Goal: Task Accomplishment & Management: Manage account settings

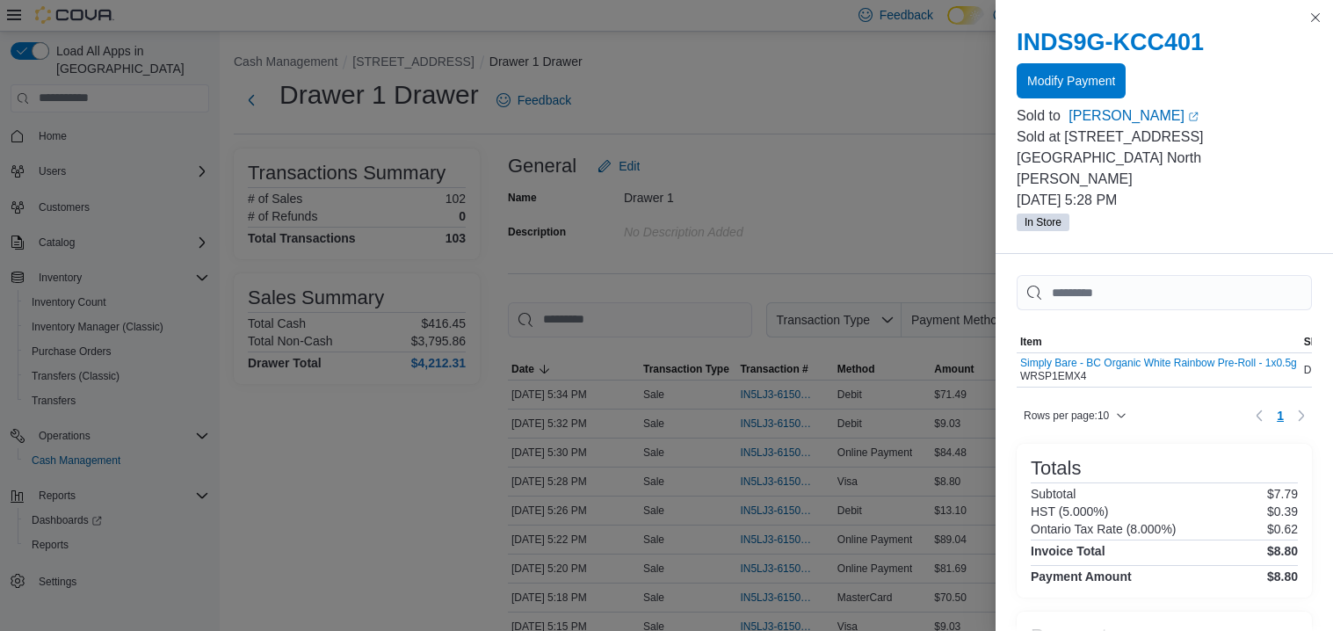
scroll to position [134, 0]
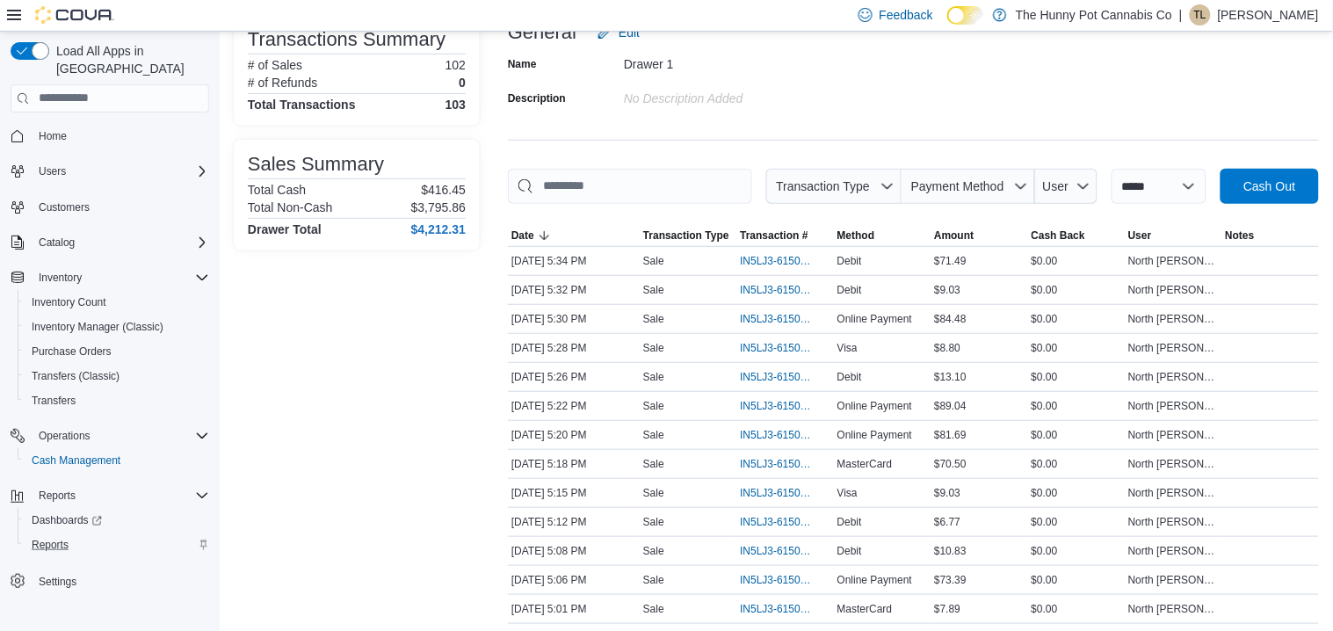
click at [76, 534] on div "Reports" at bounding box center [117, 544] width 185 height 21
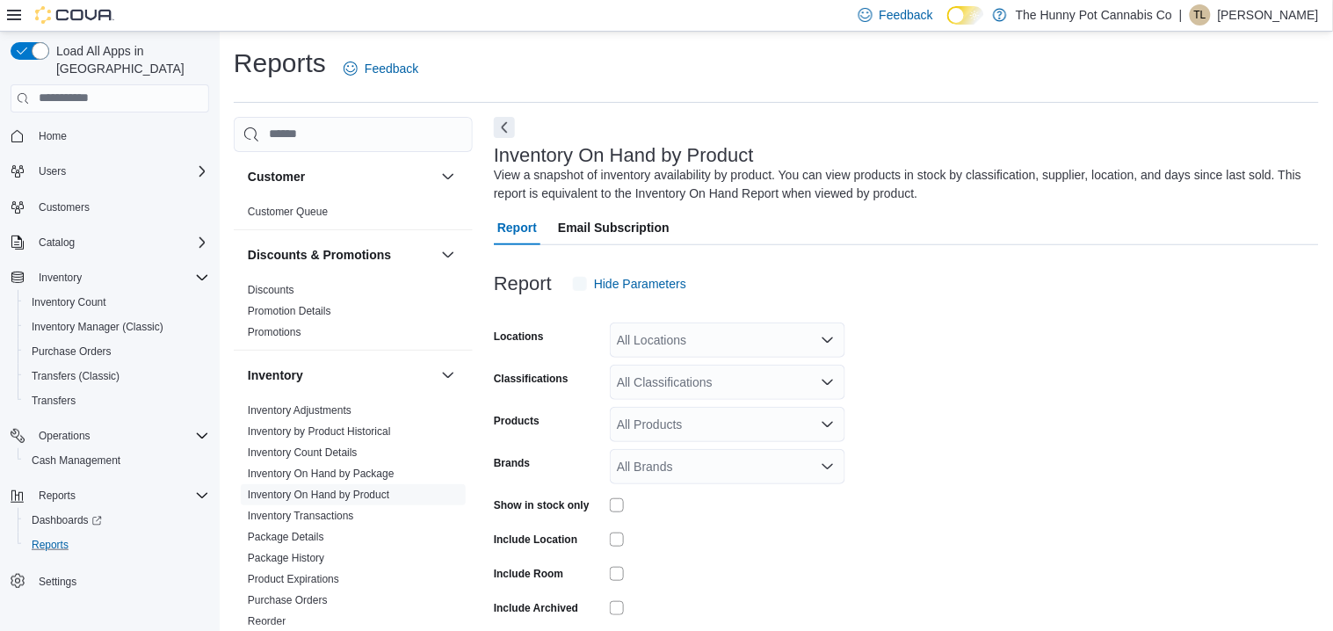
scroll to position [58, 0]
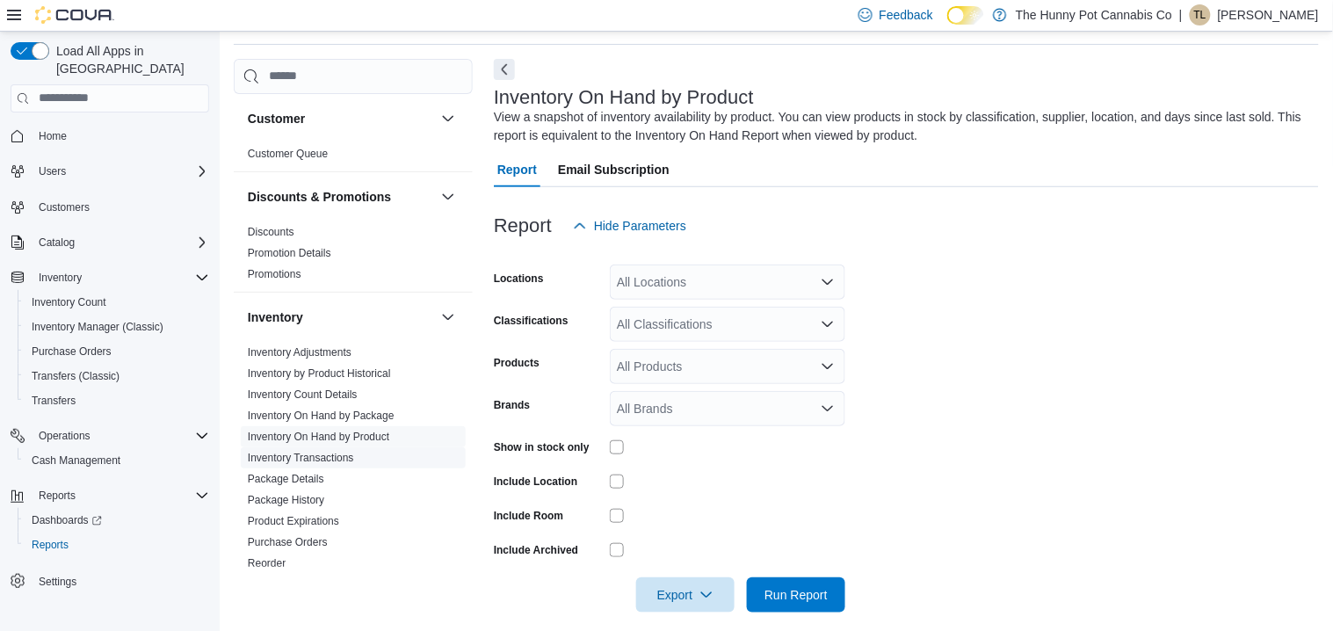
click at [294, 457] on link "Inventory Transactions" at bounding box center [301, 458] width 106 height 12
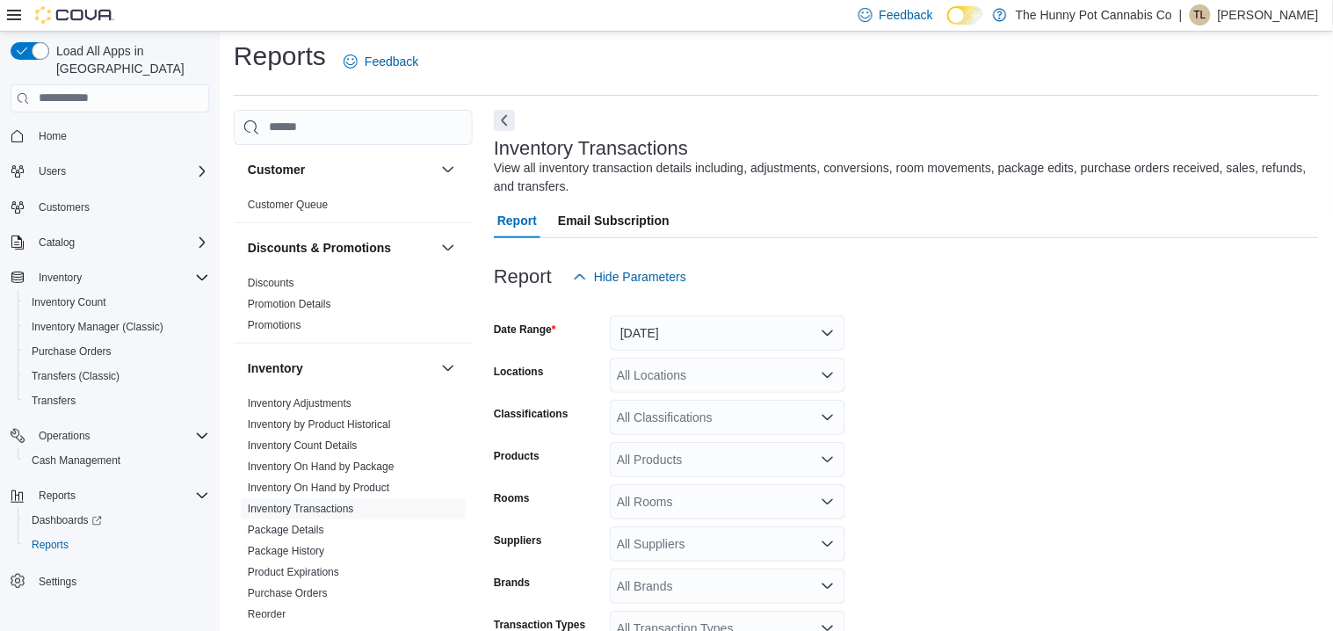
scroll to position [58, 0]
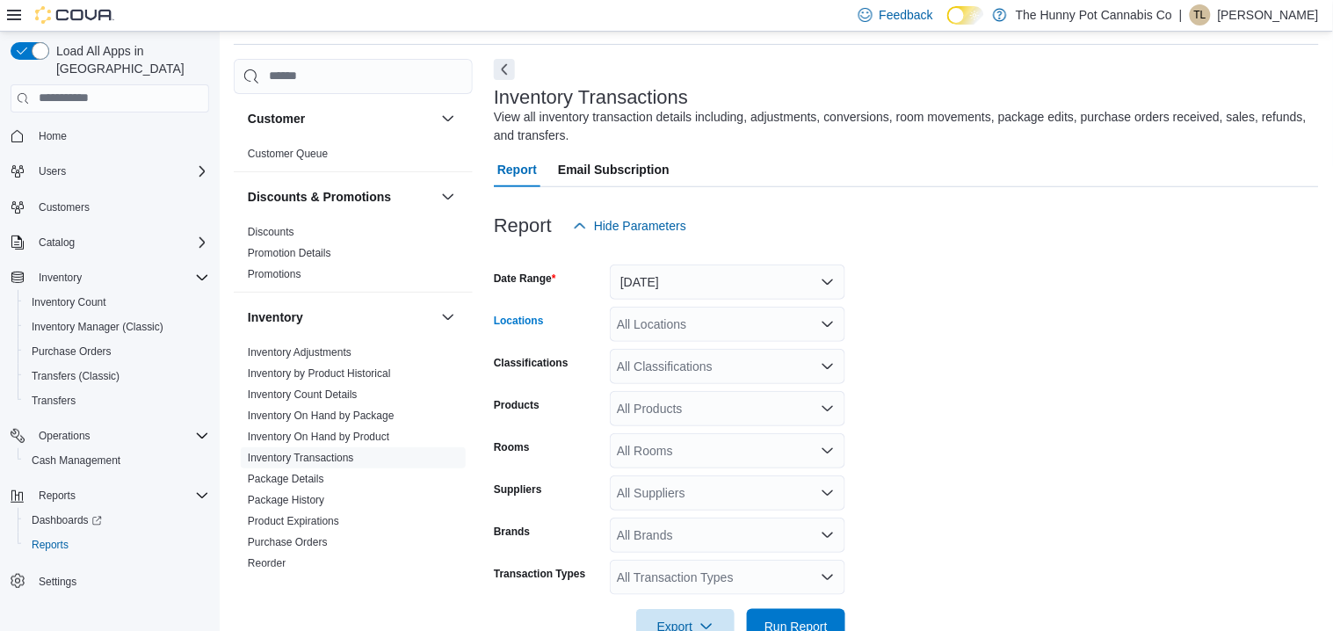
click at [657, 330] on div "All Locations" at bounding box center [728, 324] width 236 height 35
type input "***"
click at [667, 348] on span "[STREET_ADDRESS]" at bounding box center [716, 354] width 121 height 18
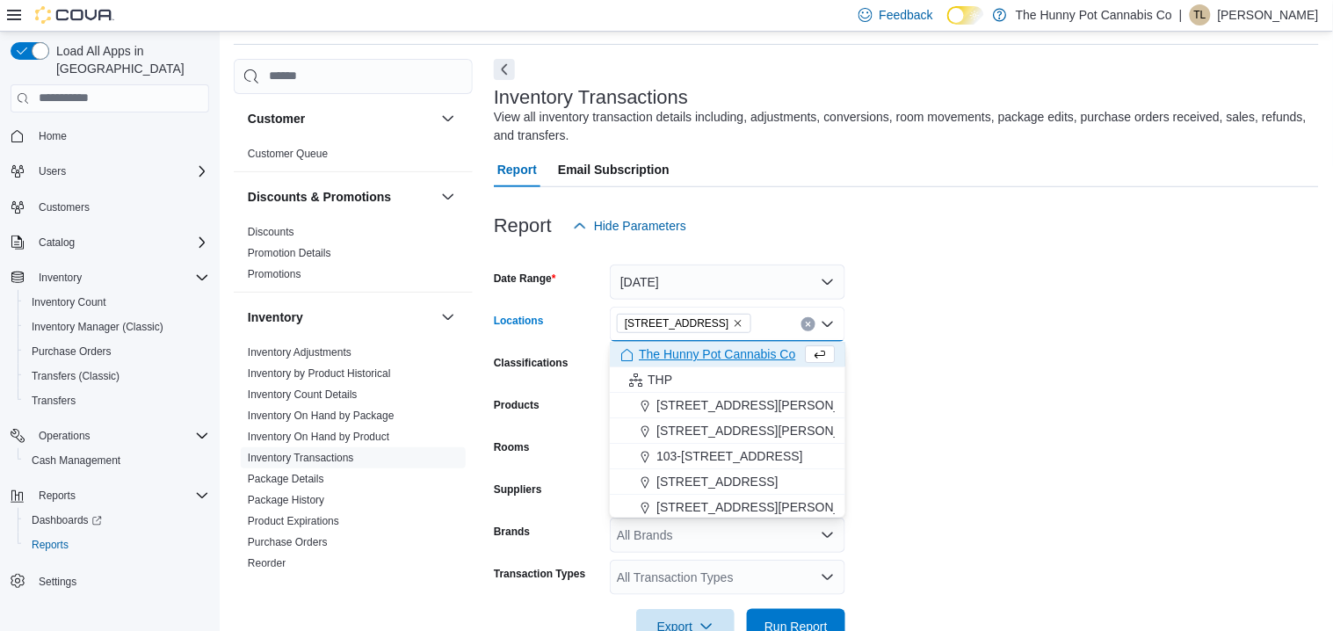
click at [958, 396] on form "Date Range Yesterday Locations 198 Queen St Combo box. Selected. 198 Queen St. …" at bounding box center [906, 443] width 825 height 401
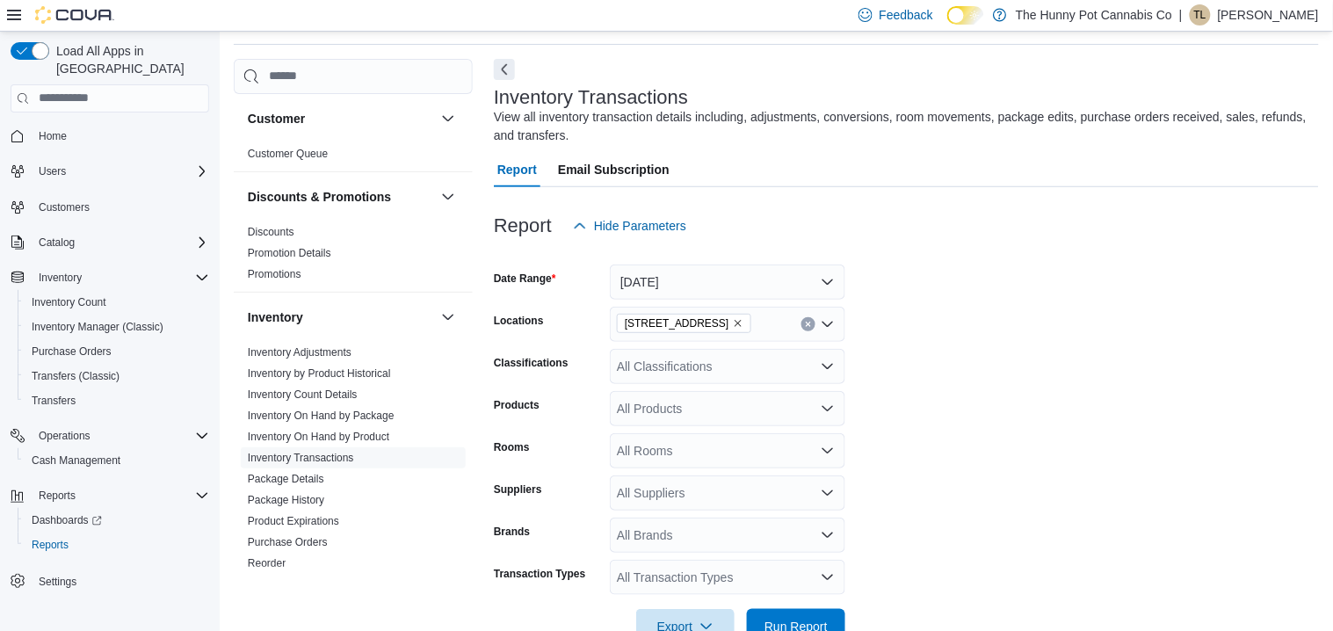
click at [699, 370] on div "All Classifications" at bounding box center [728, 366] width 236 height 35
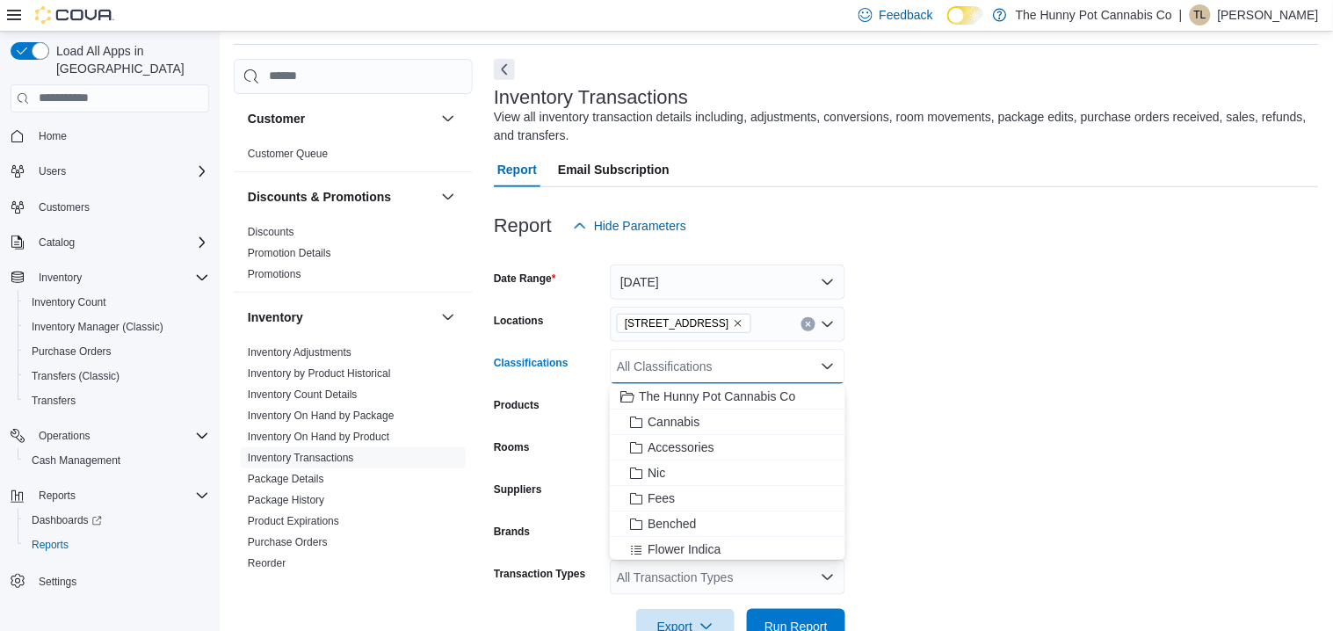
click at [925, 427] on form "Date Range Yesterday Locations 198 Queen St Classifications All Classifications…" at bounding box center [906, 443] width 825 height 401
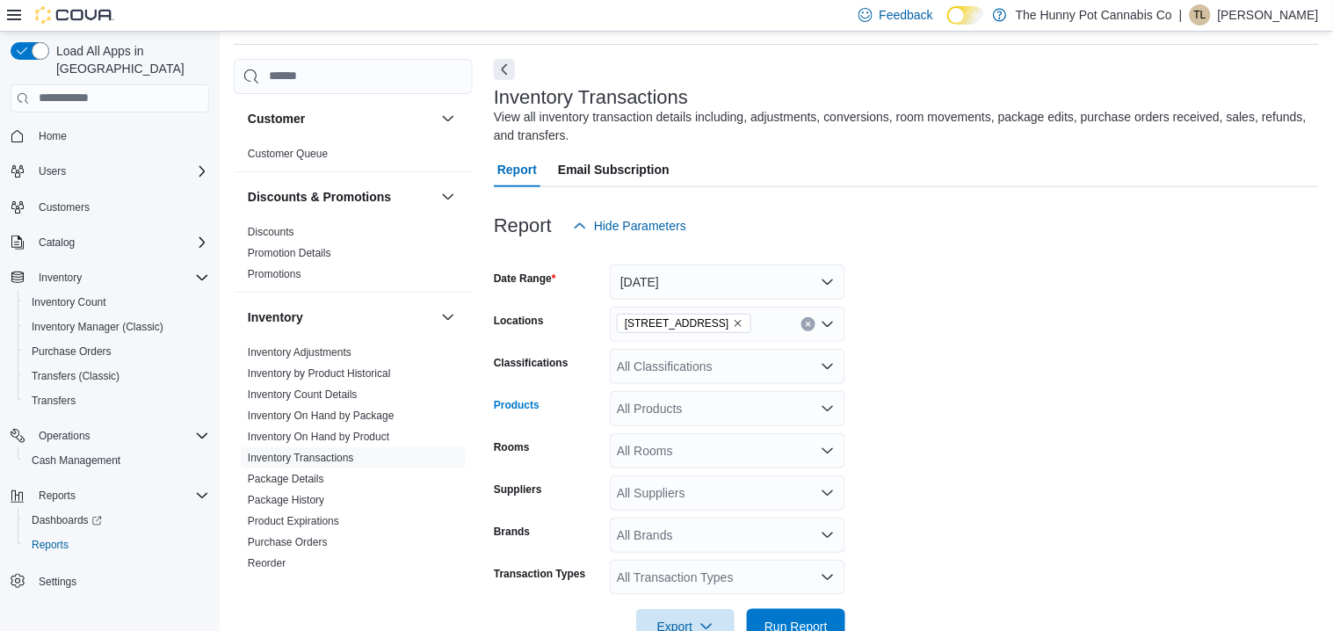
click at [672, 410] on div "All Products" at bounding box center [728, 408] width 236 height 35
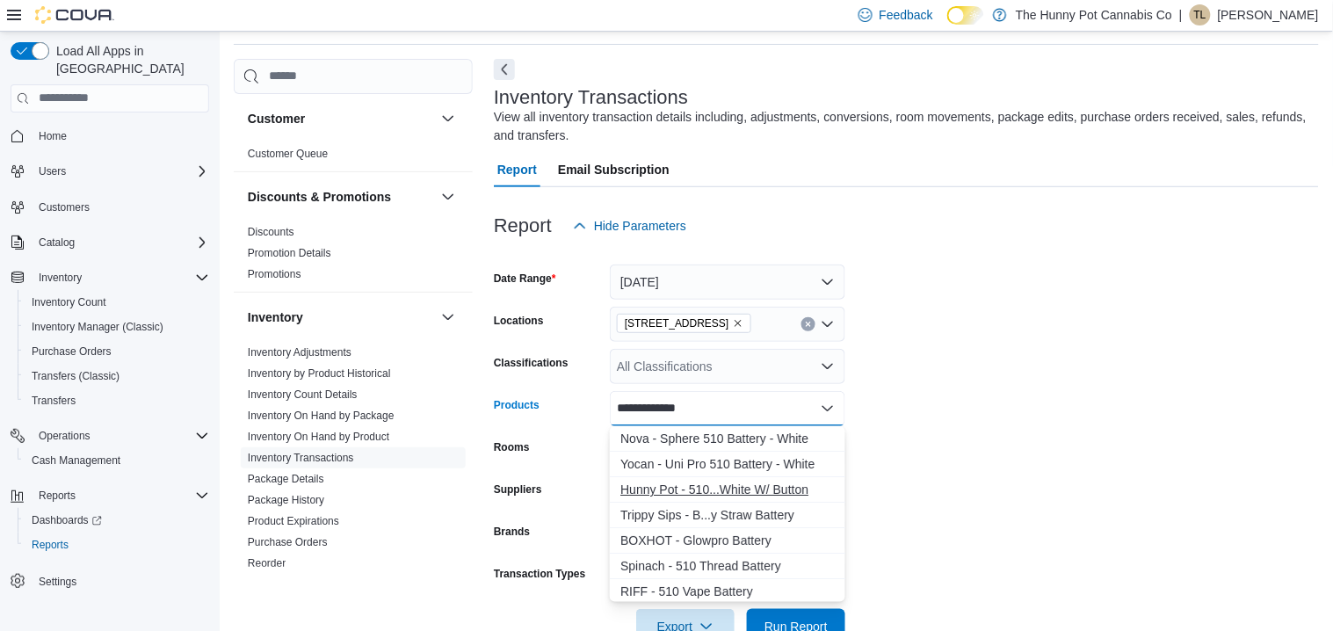
type input "**********"
click at [814, 488] on div "Hunny Pot - 510...White W/ Button" at bounding box center [727, 490] width 214 height 18
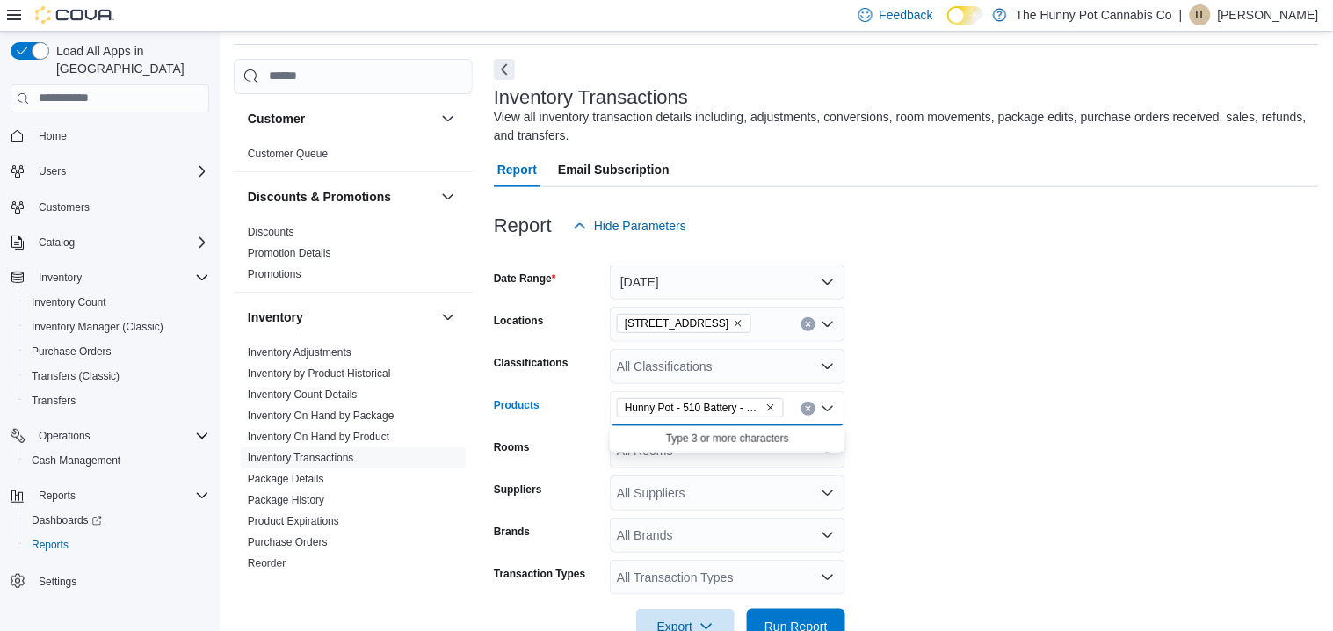
click at [985, 435] on form "Date Range Yesterday Locations 198 Queen St Classifications All Classifications…" at bounding box center [906, 443] width 825 height 401
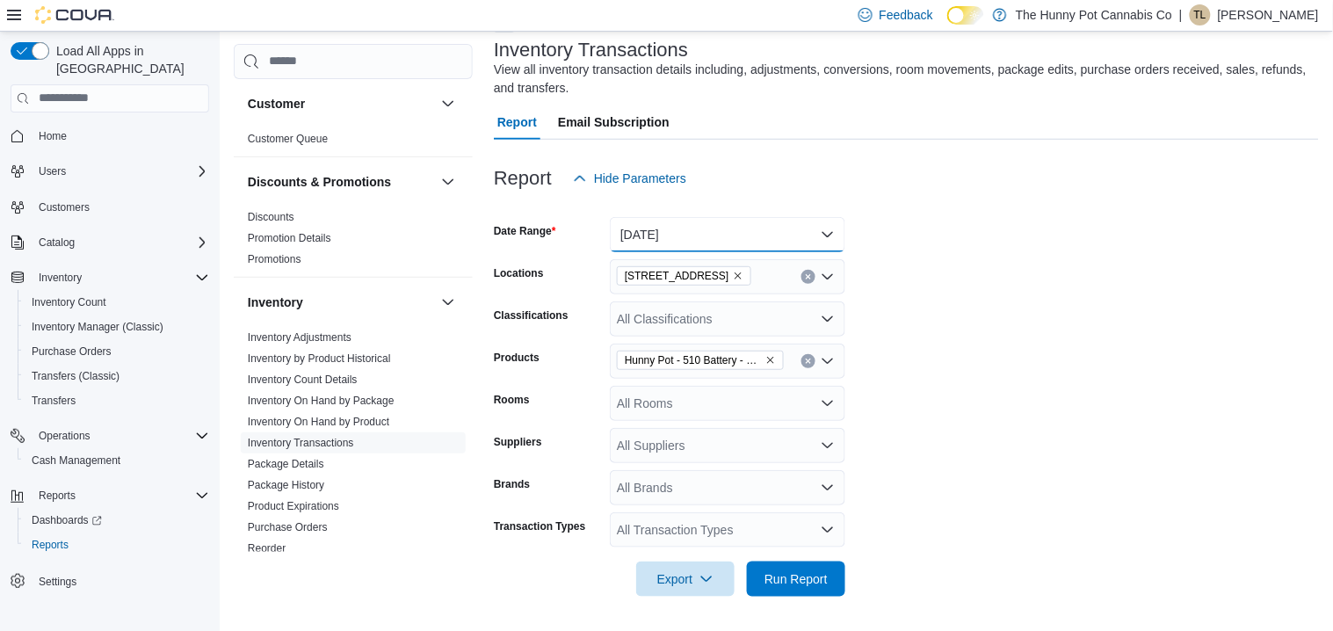
click at [729, 243] on button "Yesterday" at bounding box center [728, 234] width 236 height 35
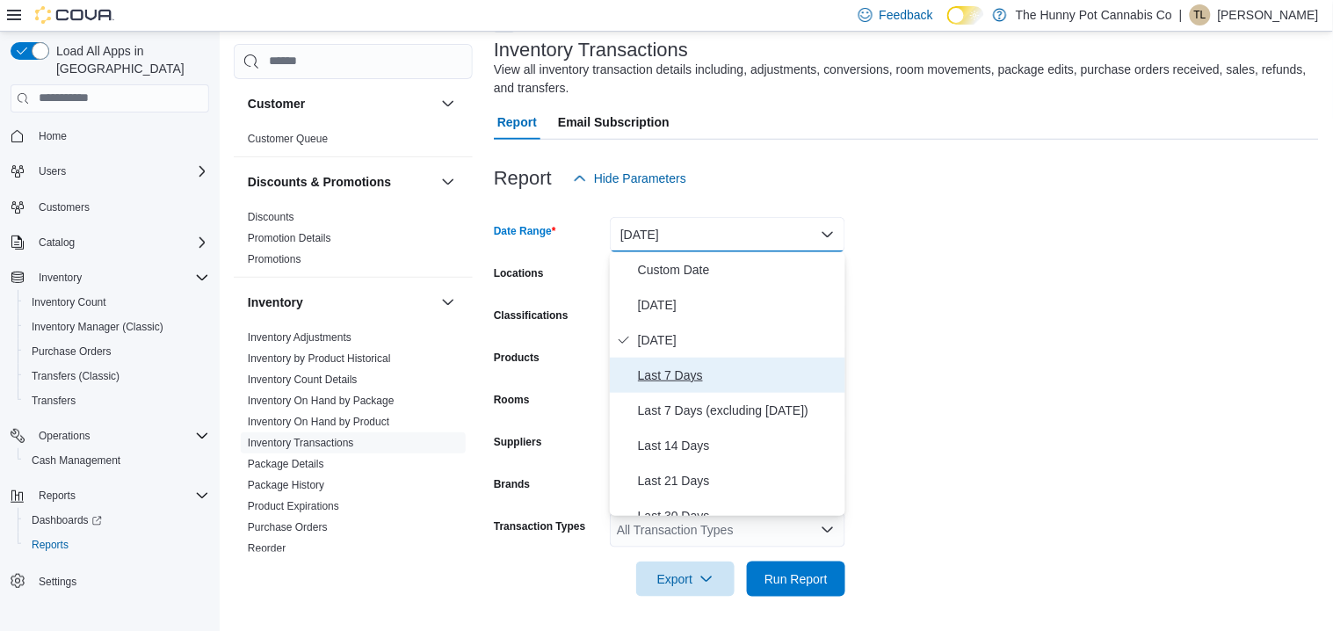
click at [689, 373] on span "Last 7 Days" at bounding box center [738, 375] width 200 height 21
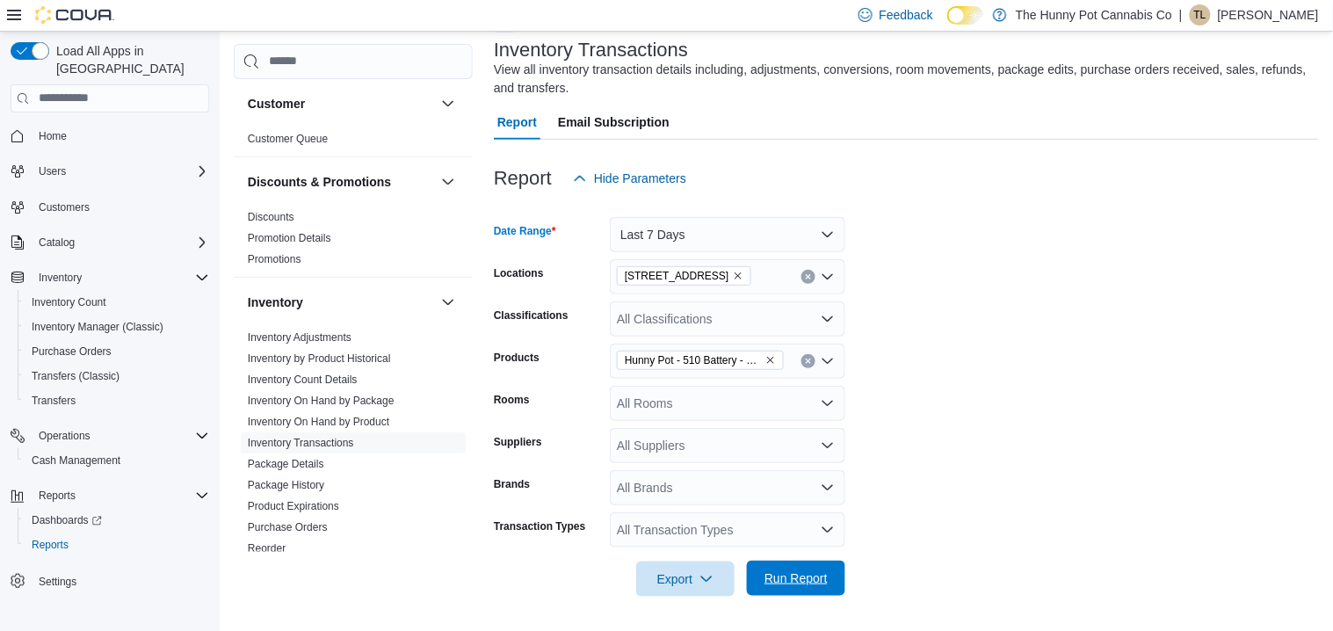
click at [786, 579] on span "Run Report" at bounding box center [796, 578] width 63 height 18
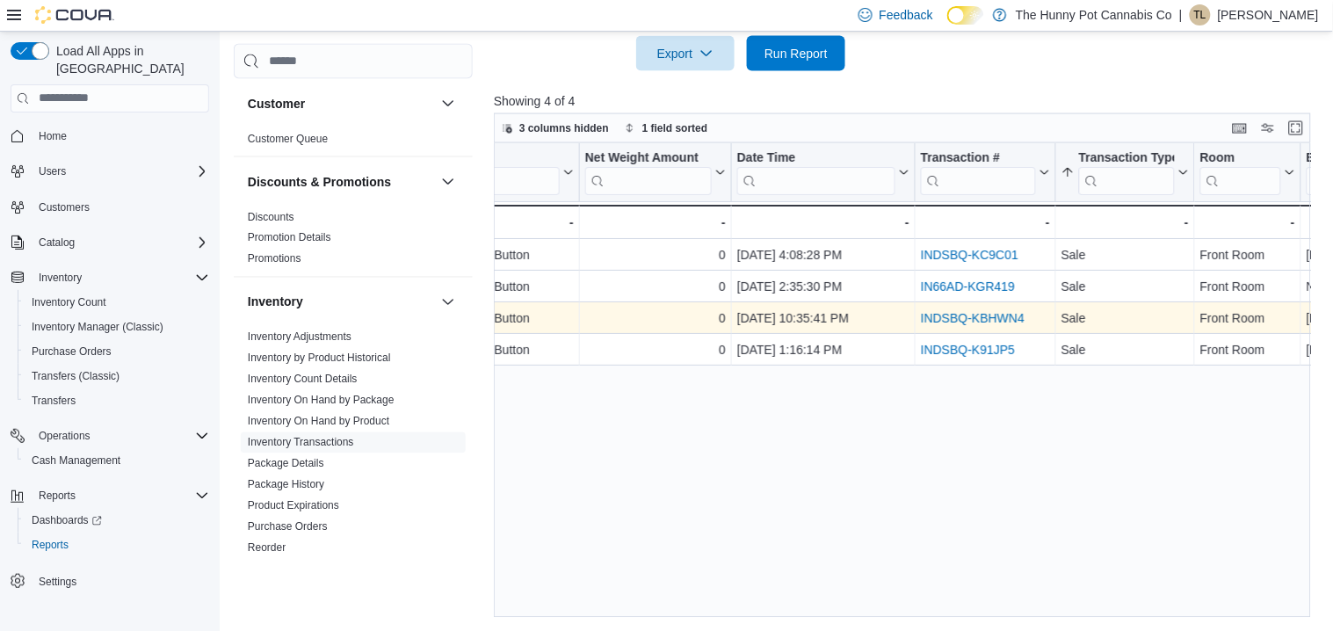
scroll to position [0, 531]
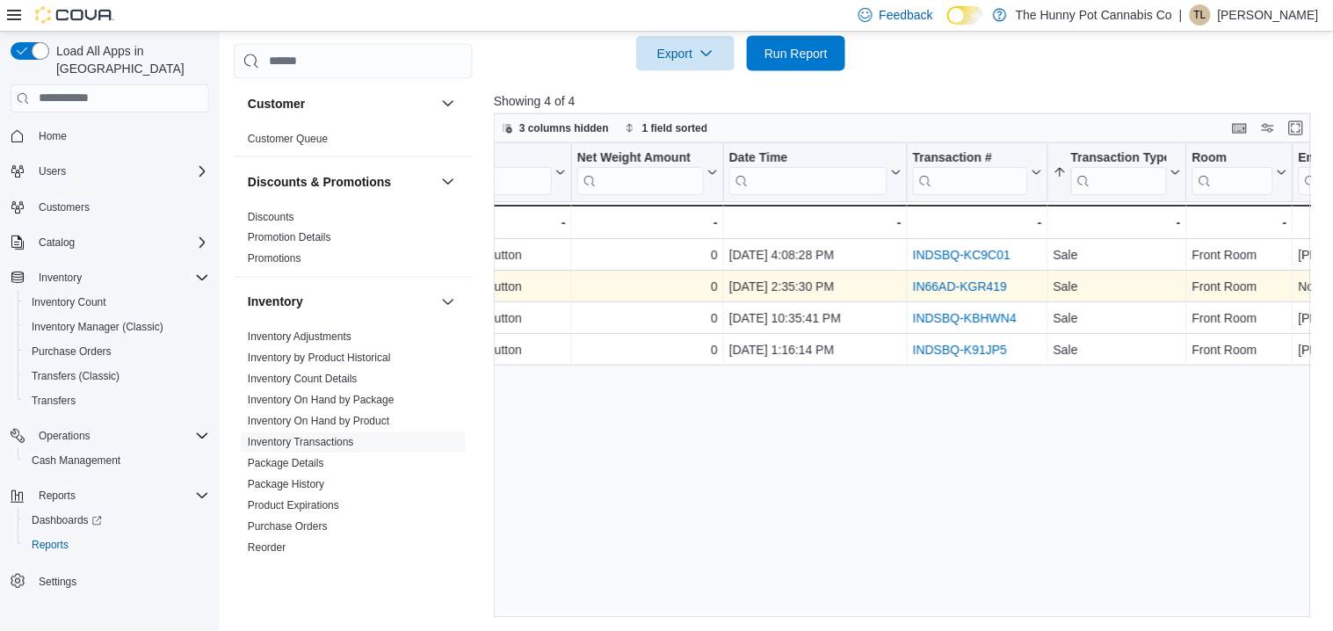
click at [946, 281] on link "IN66AD-KGR419" at bounding box center [960, 286] width 94 height 14
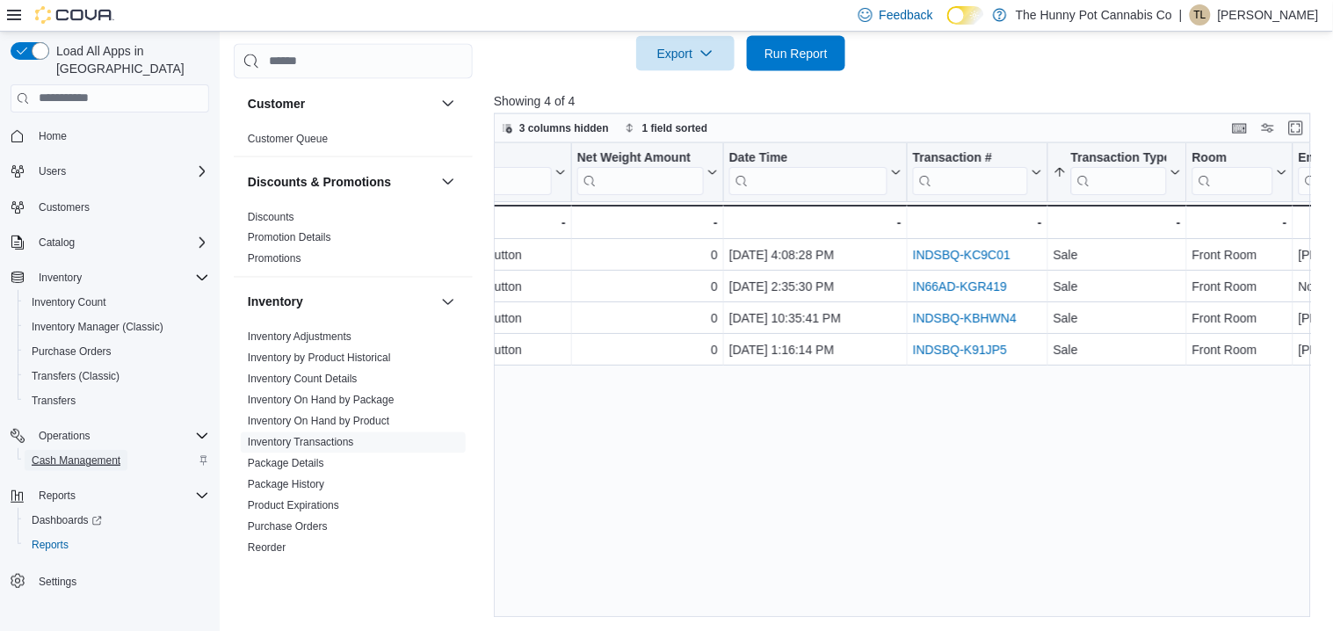
click at [78, 453] on span "Cash Management" at bounding box center [76, 460] width 89 height 14
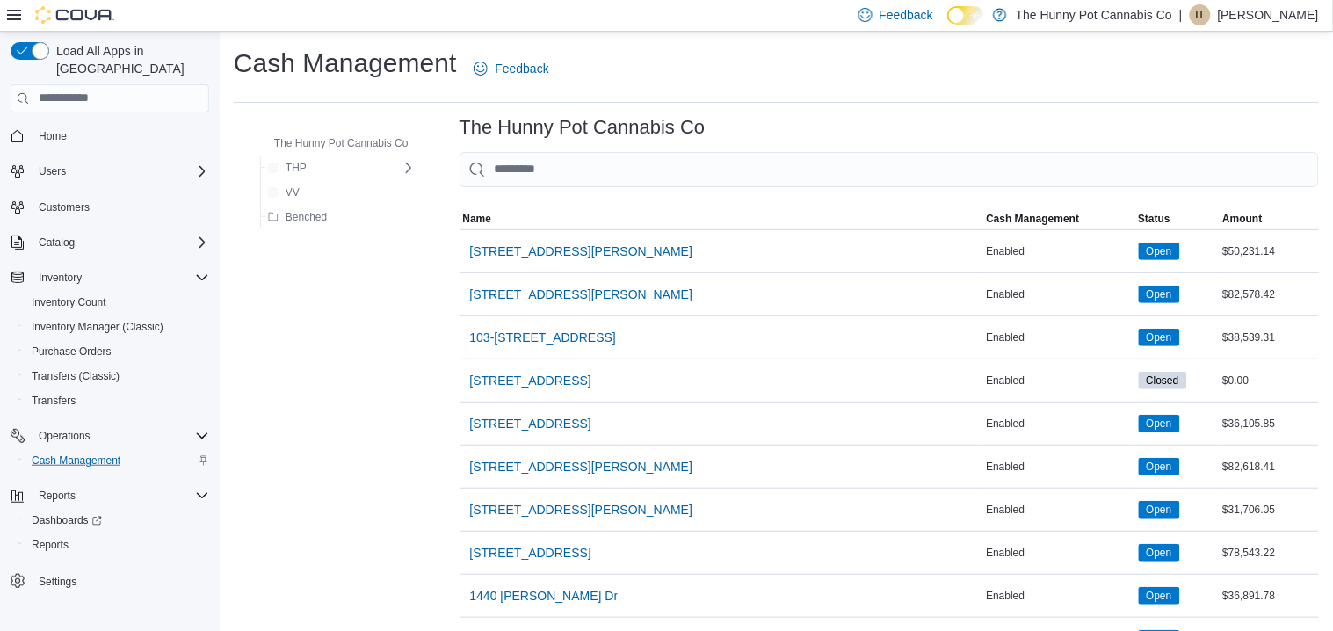
scroll to position [402, 0]
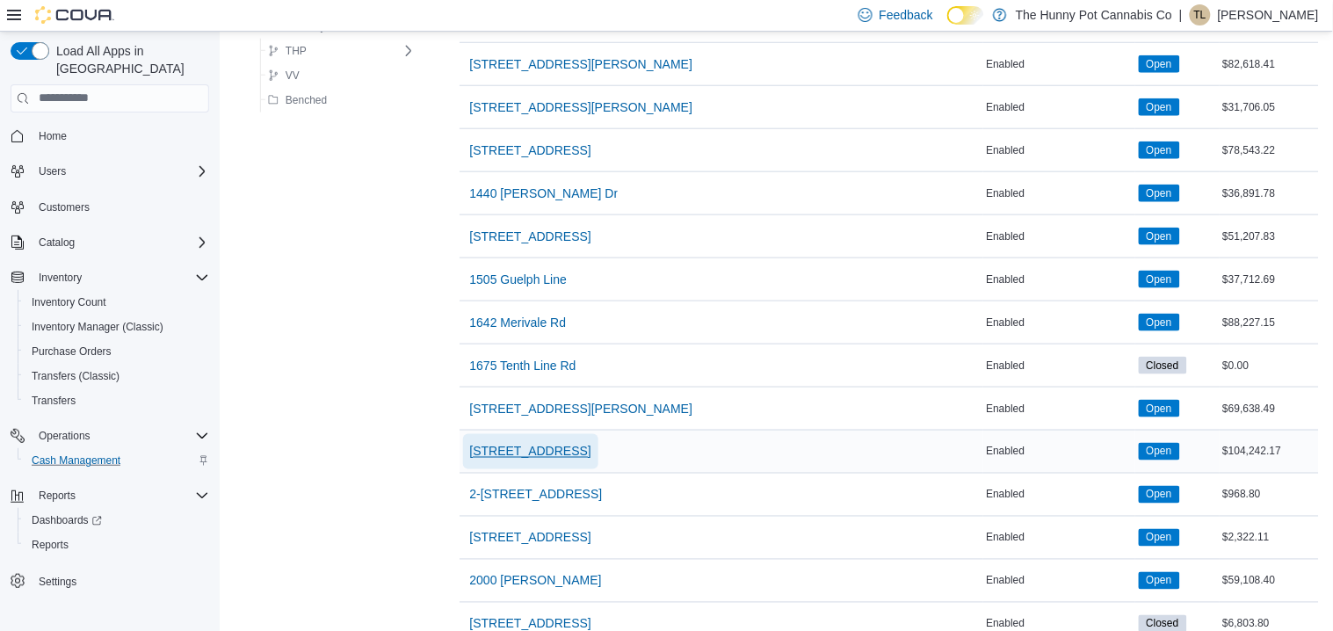
click at [543, 444] on span "[STREET_ADDRESS]" at bounding box center [530, 452] width 121 height 18
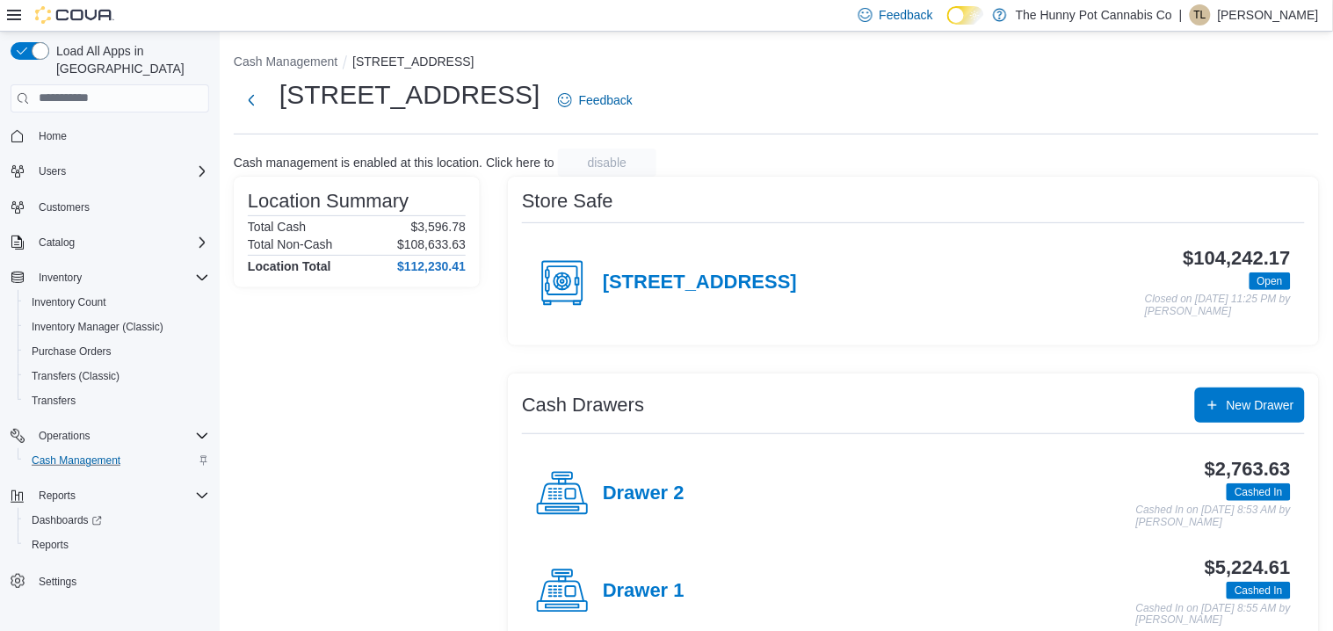
scroll to position [135, 0]
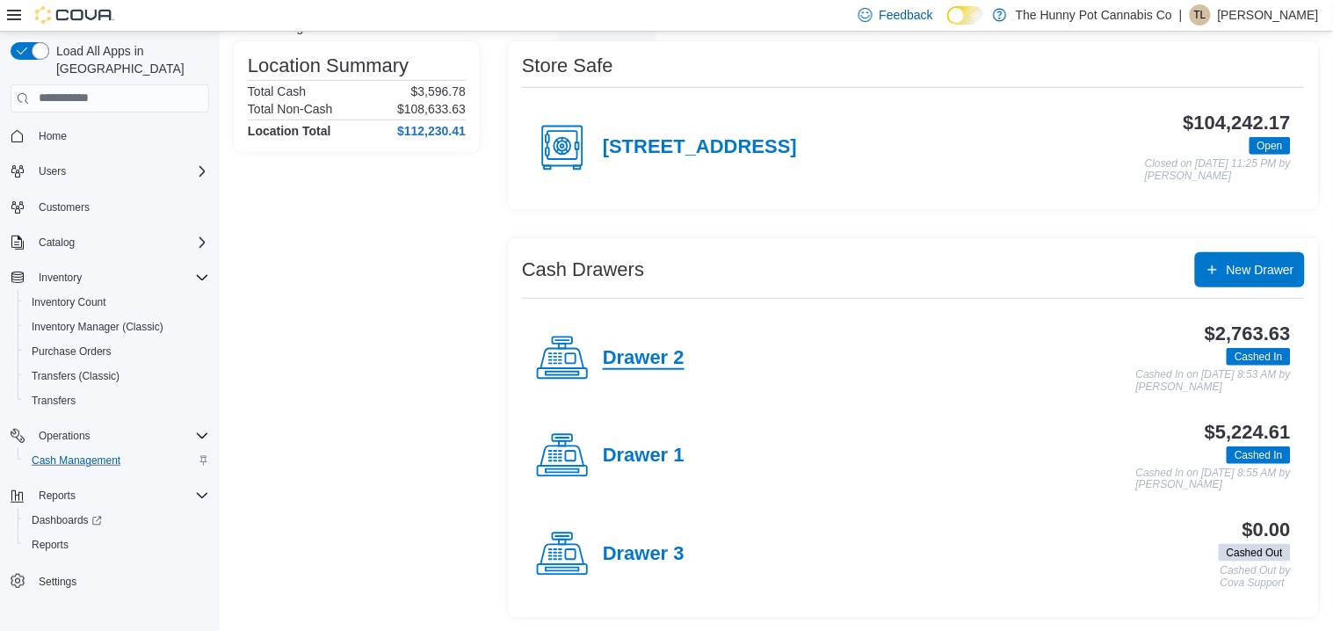
click at [633, 367] on h4 "Drawer 2" at bounding box center [644, 358] width 82 height 23
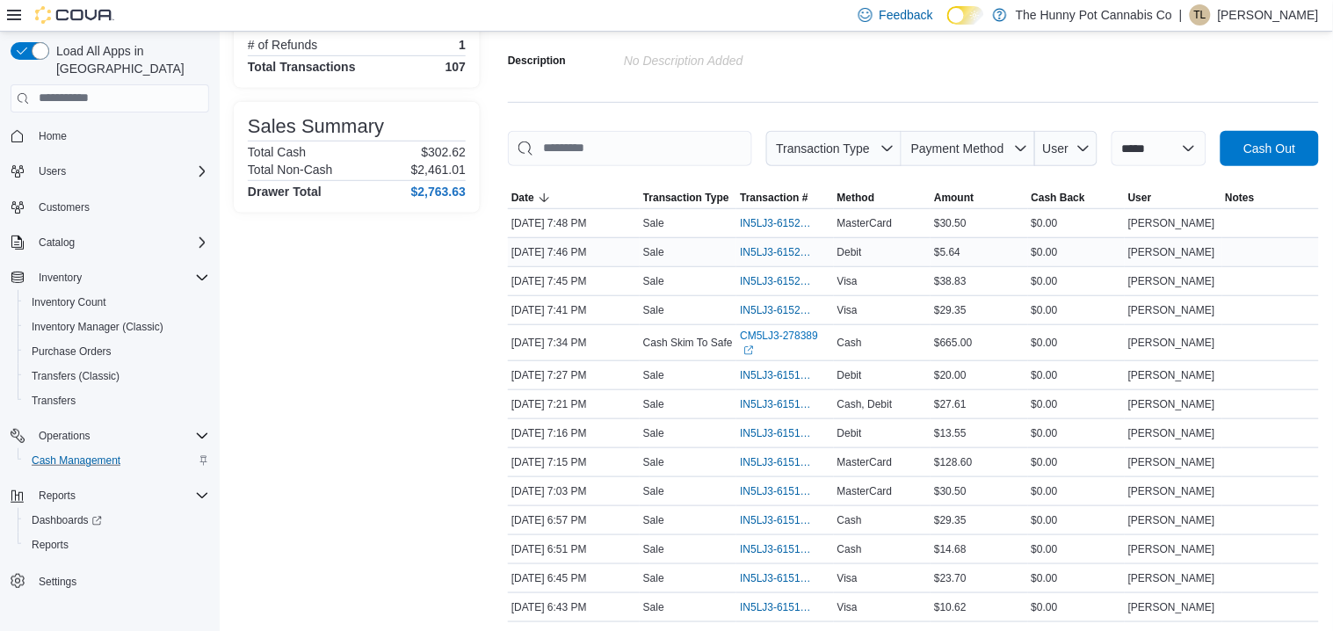
scroll to position [1393, 0]
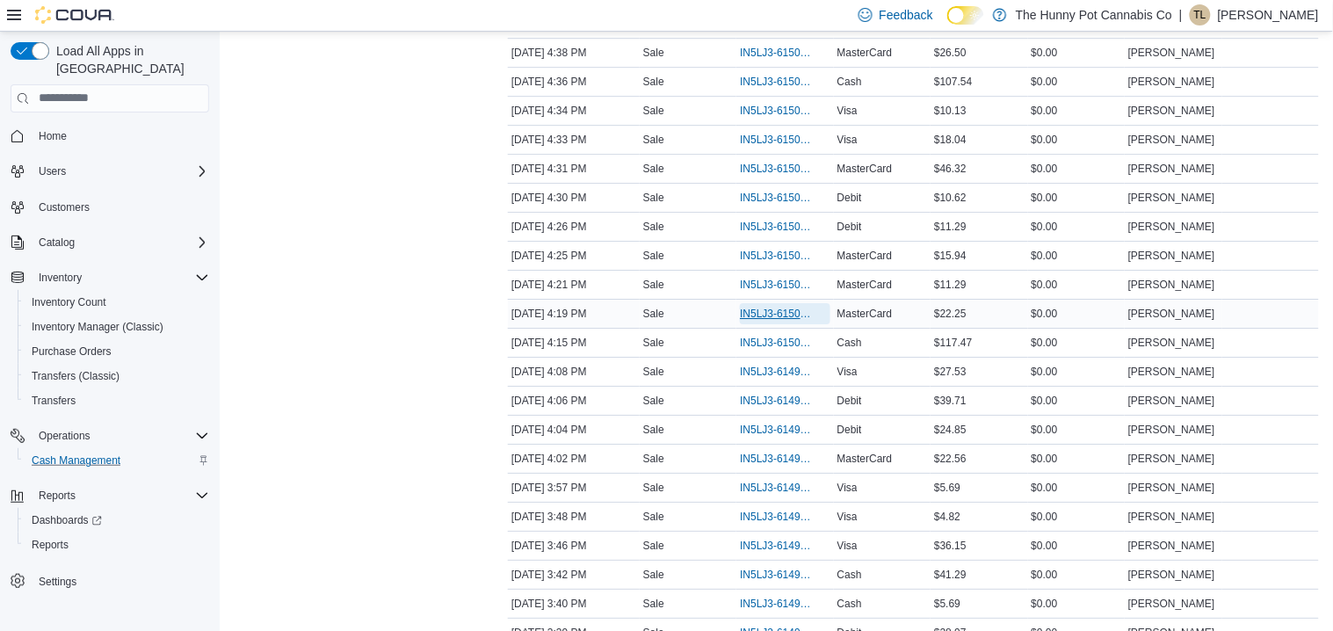
click at [776, 316] on span "IN5LJ3-6150055" at bounding box center [776, 314] width 72 height 14
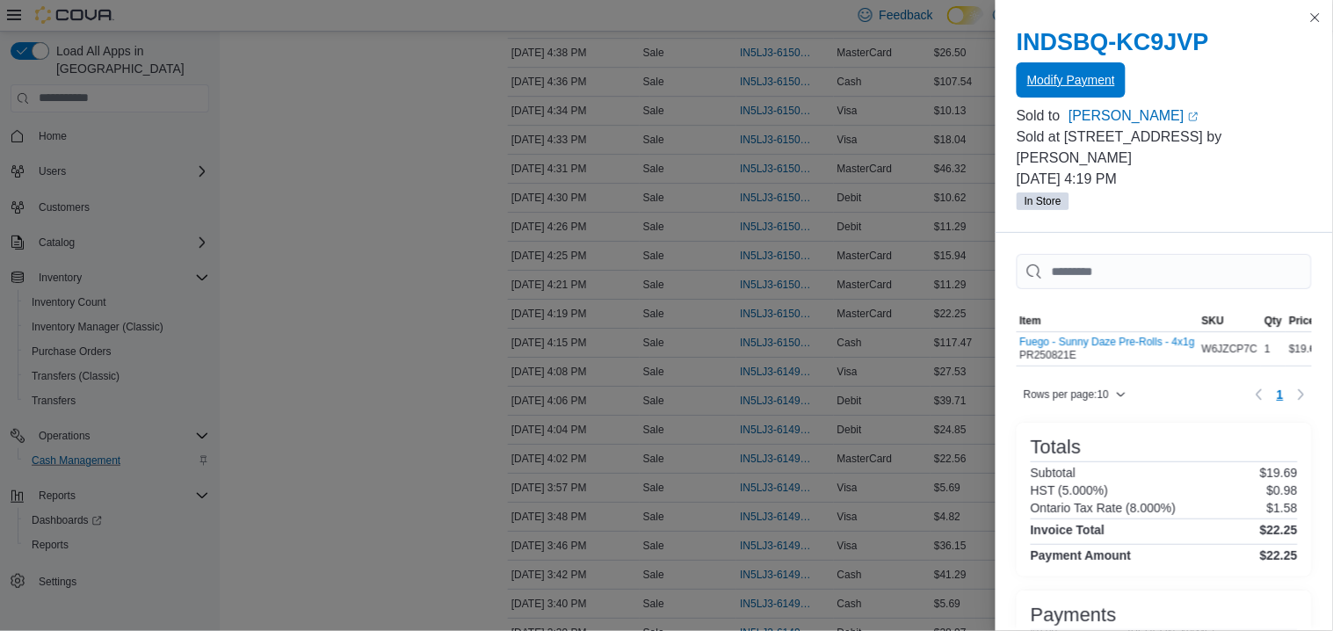
click at [1077, 69] on span "Modify Payment" at bounding box center [1071, 79] width 88 height 35
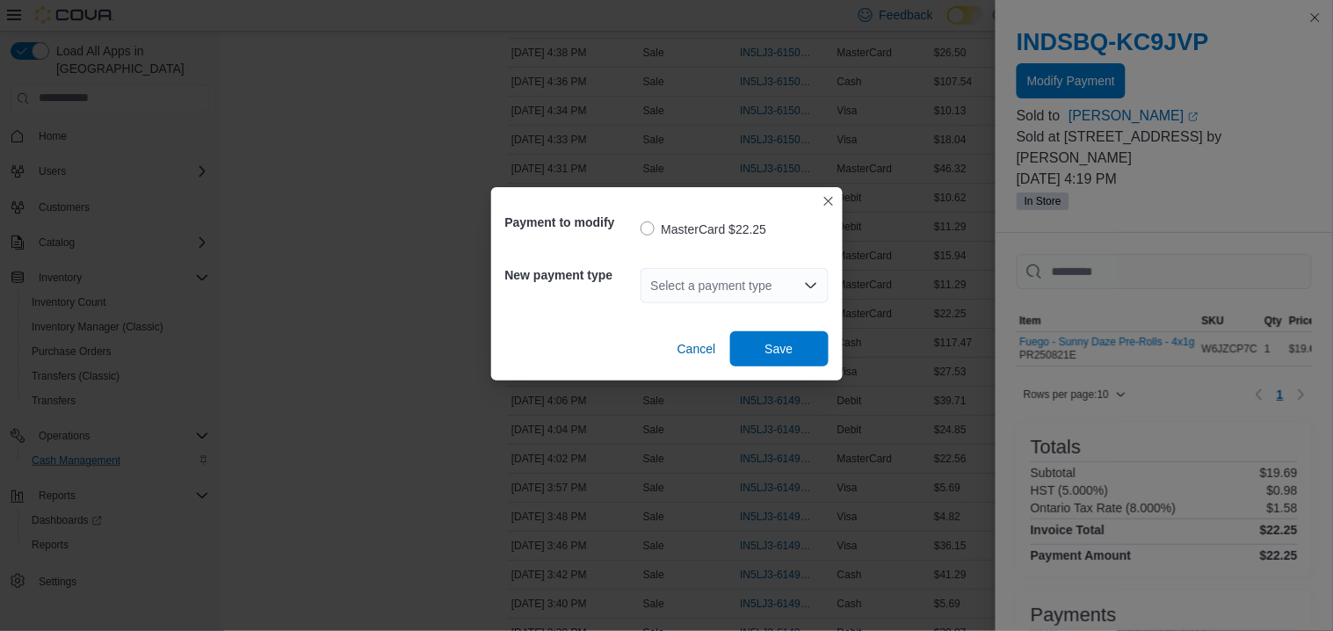
click at [732, 286] on div "Select a payment type" at bounding box center [735, 285] width 188 height 35
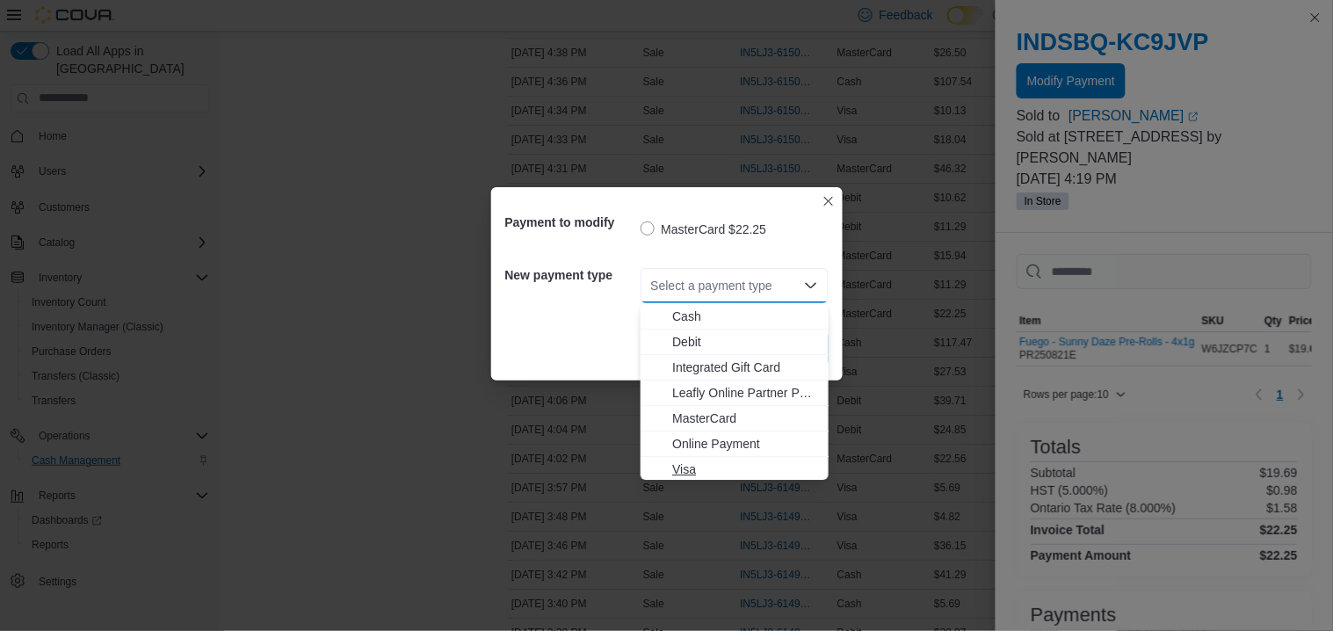
click at [689, 470] on span "Visa" at bounding box center [745, 469] width 146 height 18
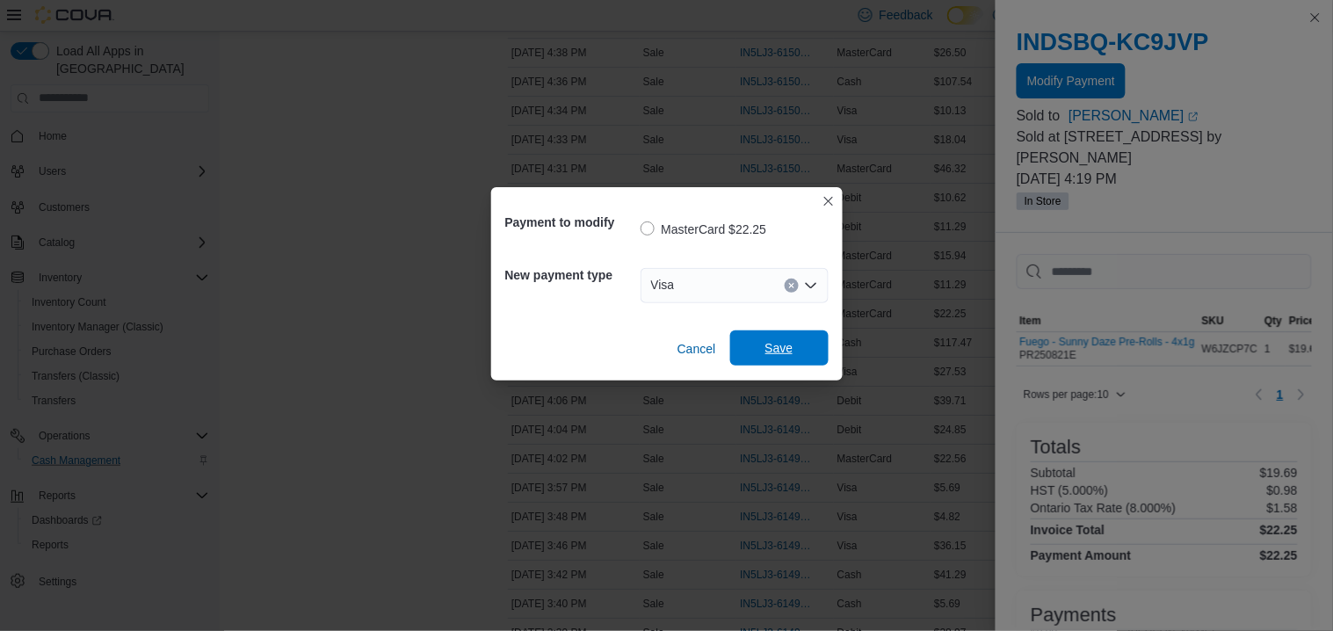
click at [772, 337] on span "Save" at bounding box center [779, 347] width 77 height 35
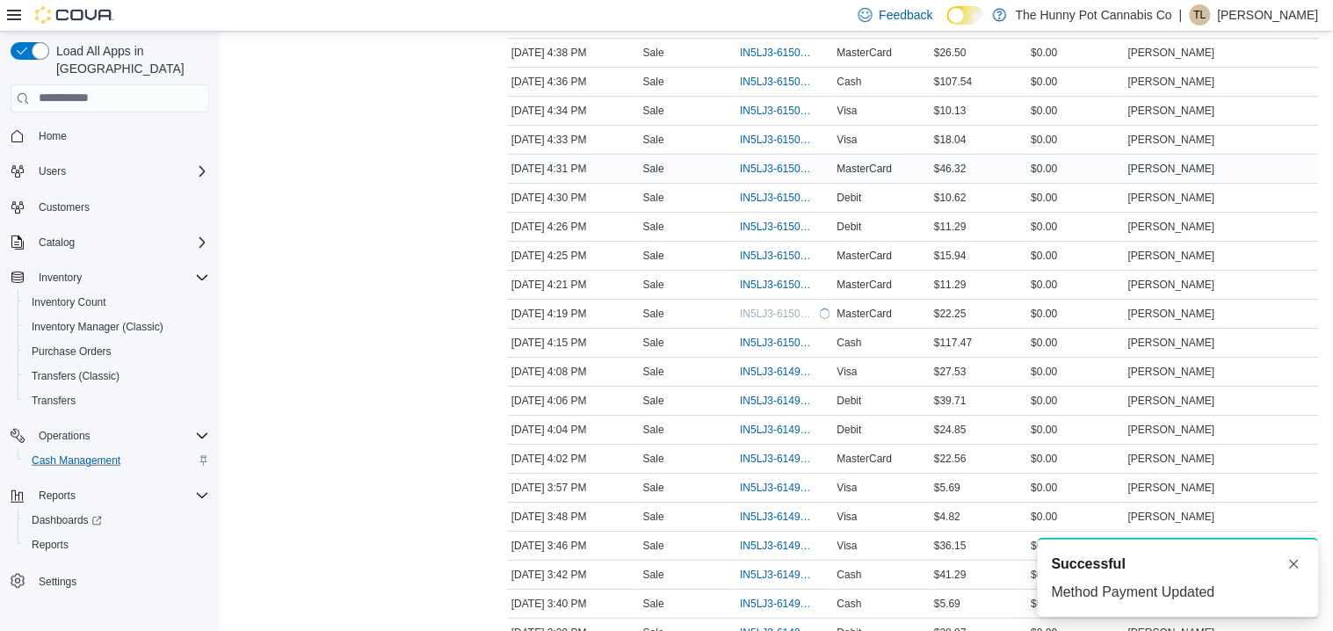
scroll to position [0, 0]
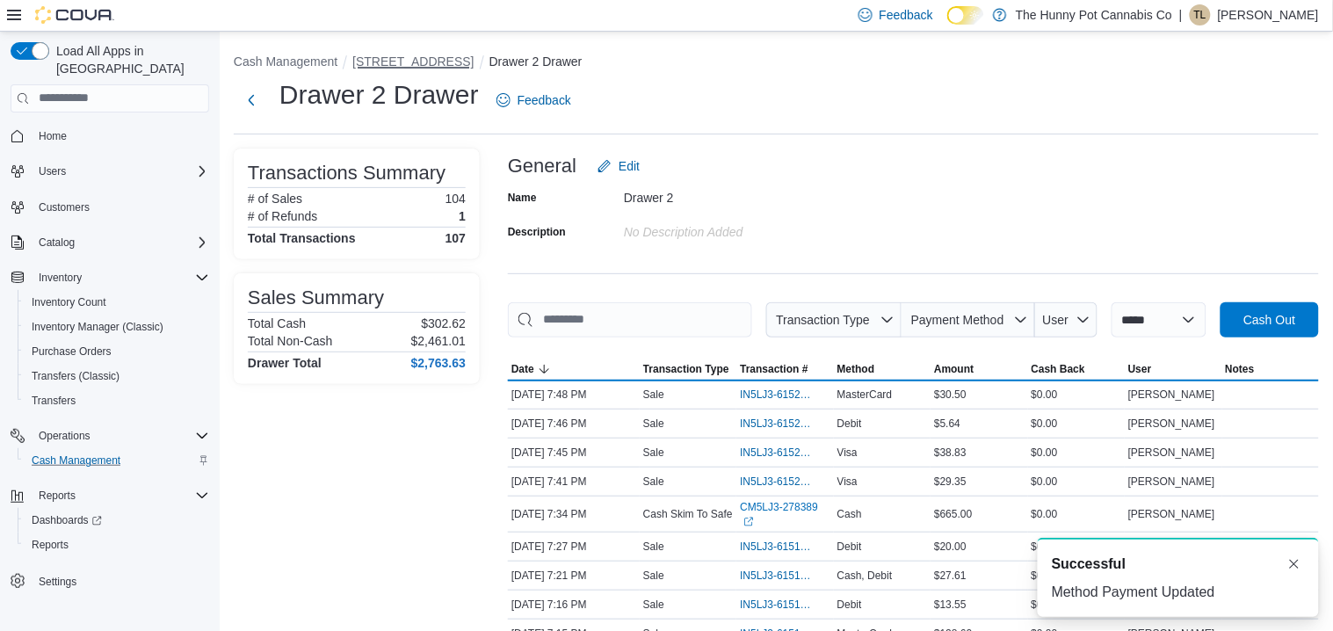
click at [404, 62] on button "[STREET_ADDRESS]" at bounding box center [412, 61] width 121 height 14
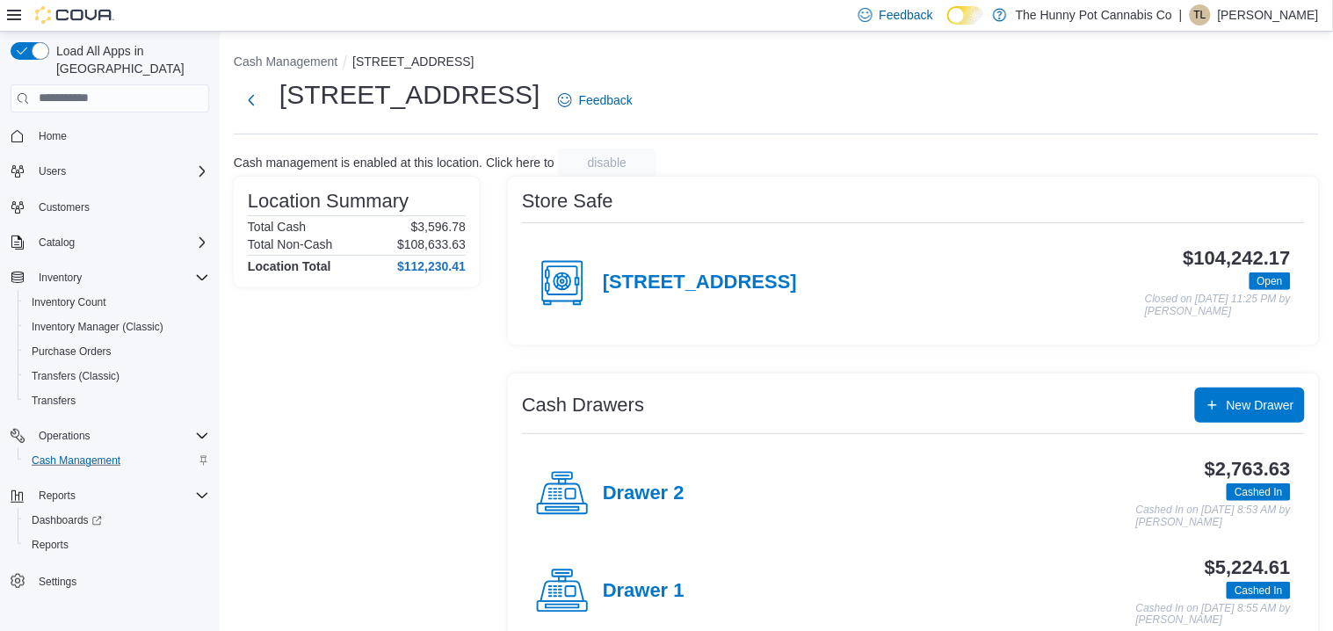
scroll to position [135, 0]
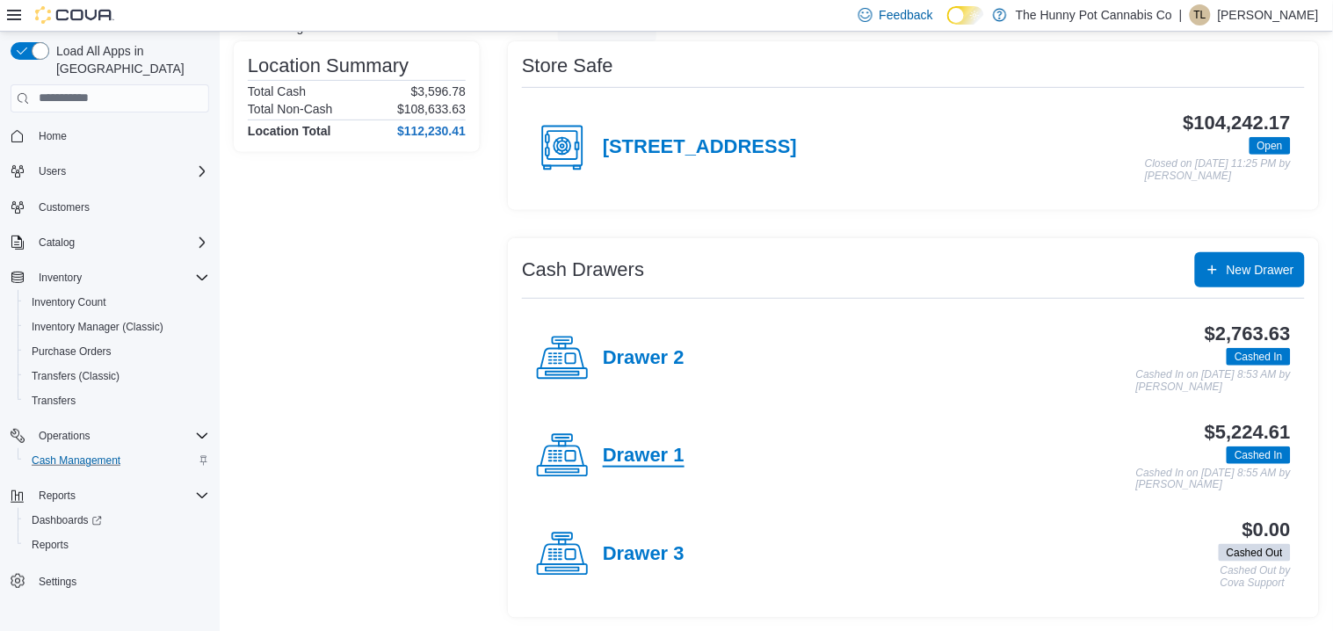
click at [612, 453] on h4 "Drawer 1" at bounding box center [644, 456] width 82 height 23
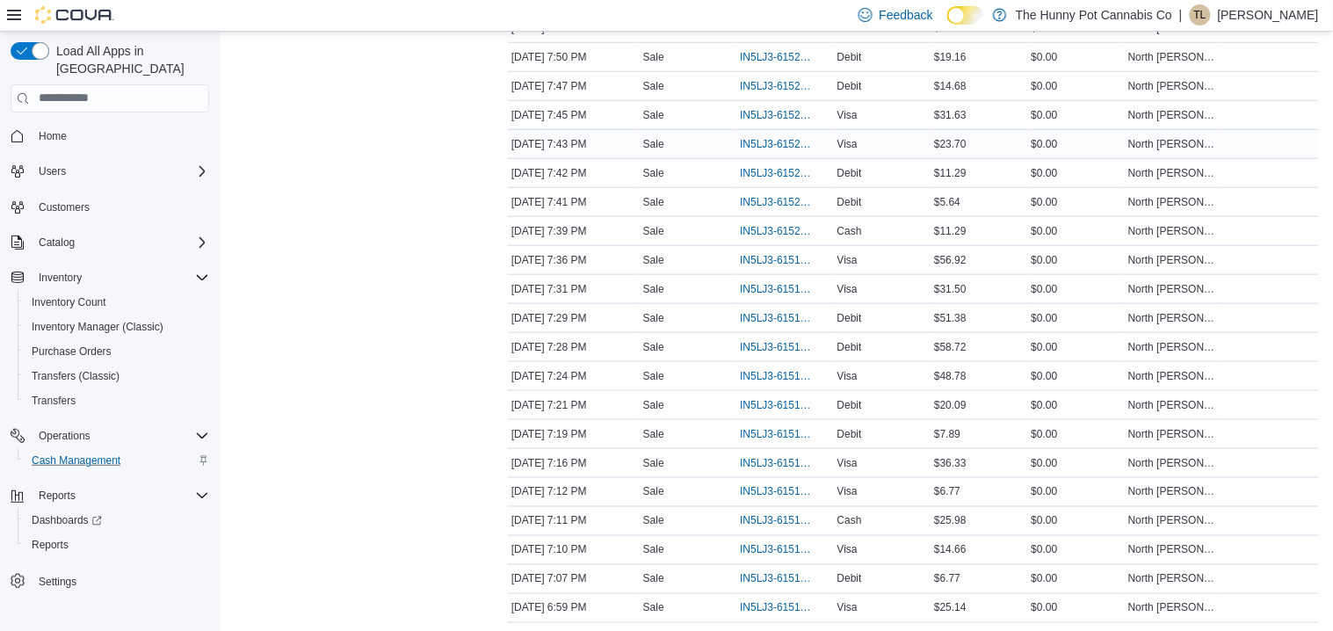
scroll to position [371, 0]
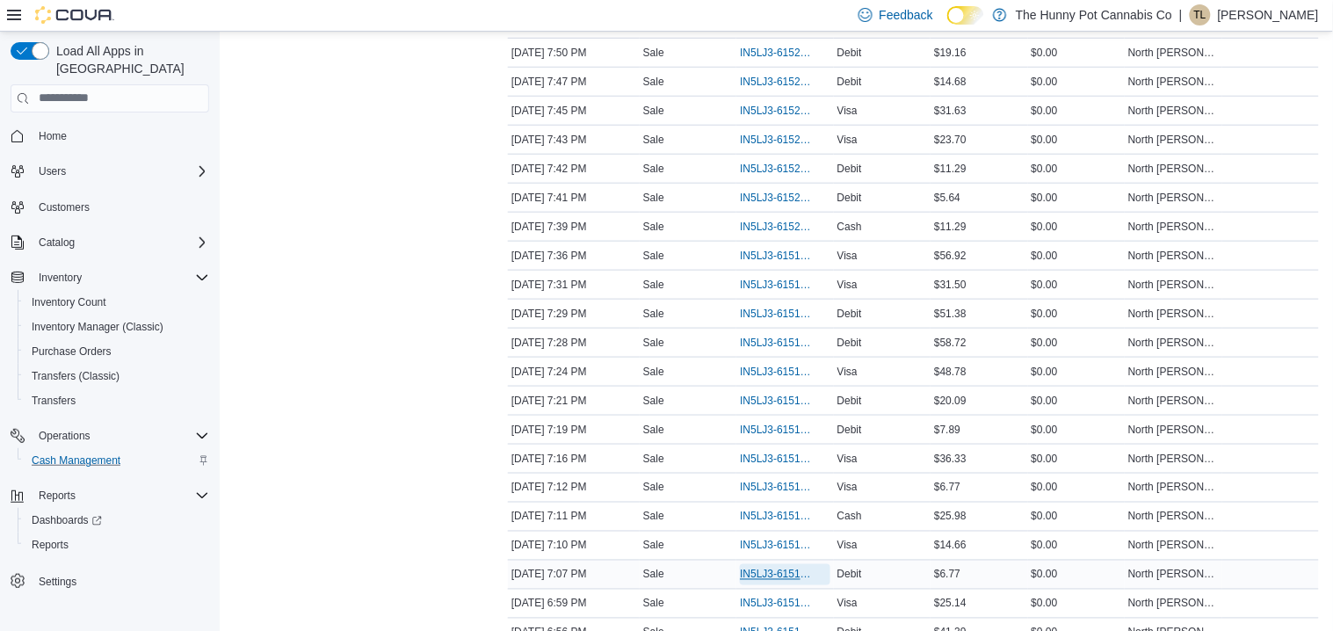
click at [753, 580] on span "IN5LJ3-6151693" at bounding box center [776, 575] width 72 height 14
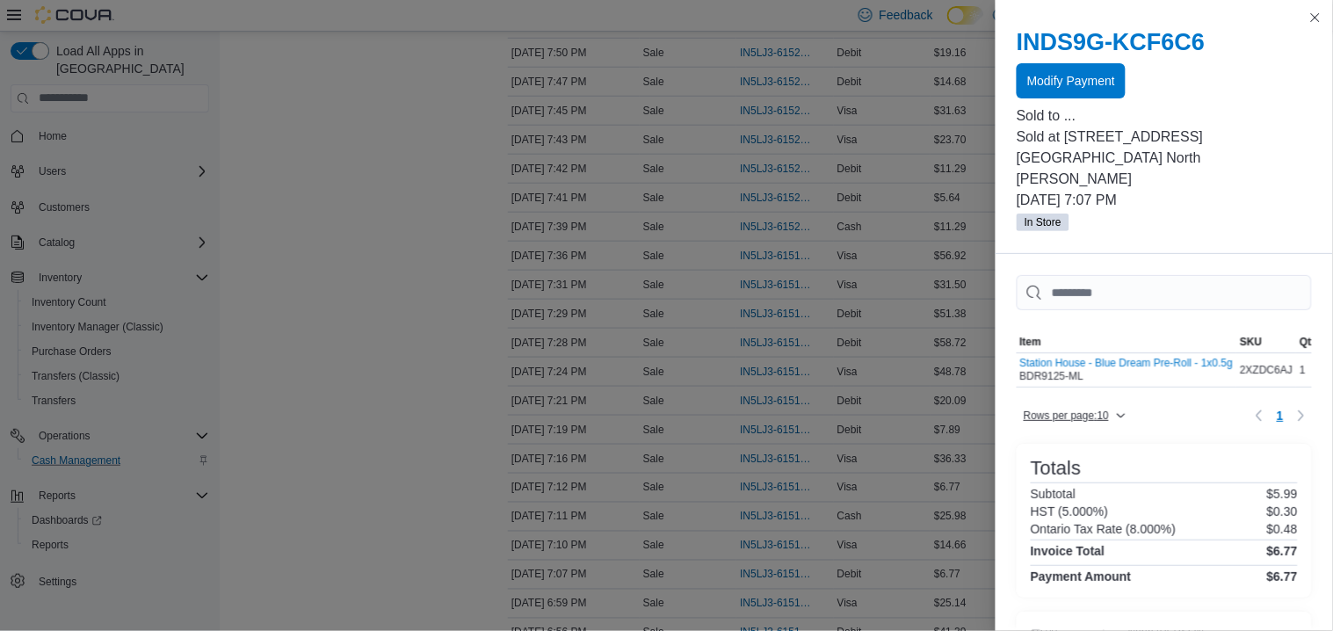
scroll to position [106, 0]
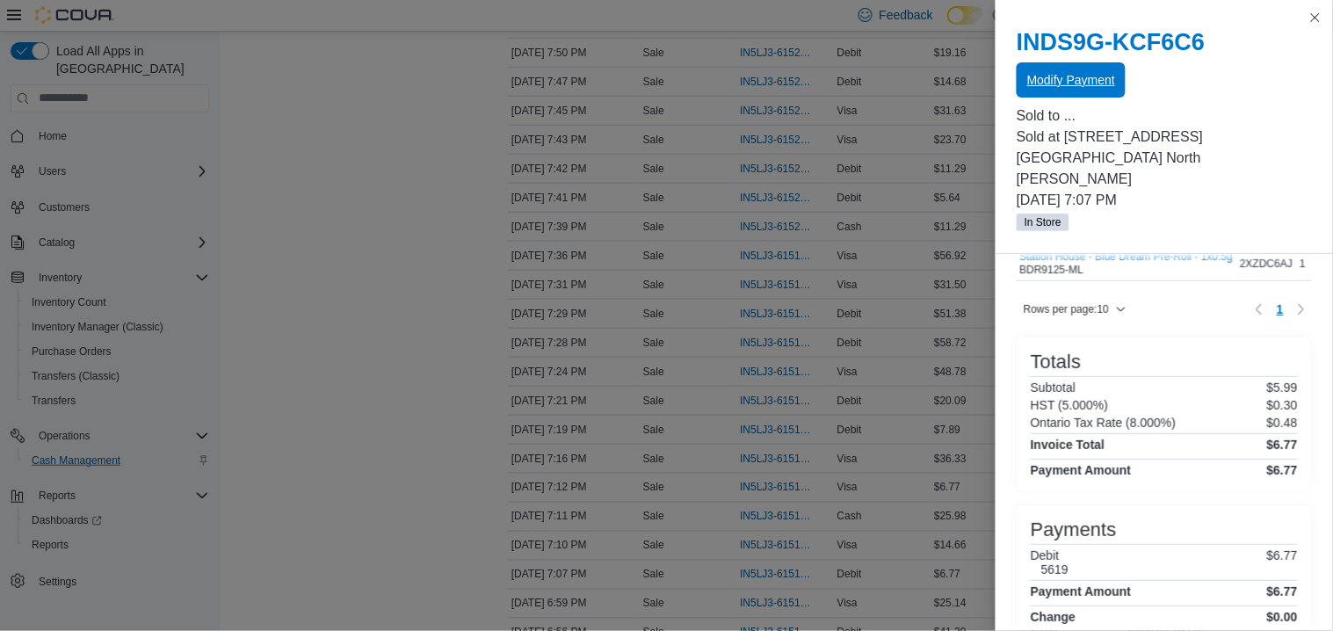
click at [1042, 91] on span "Modify Payment" at bounding box center [1071, 79] width 88 height 35
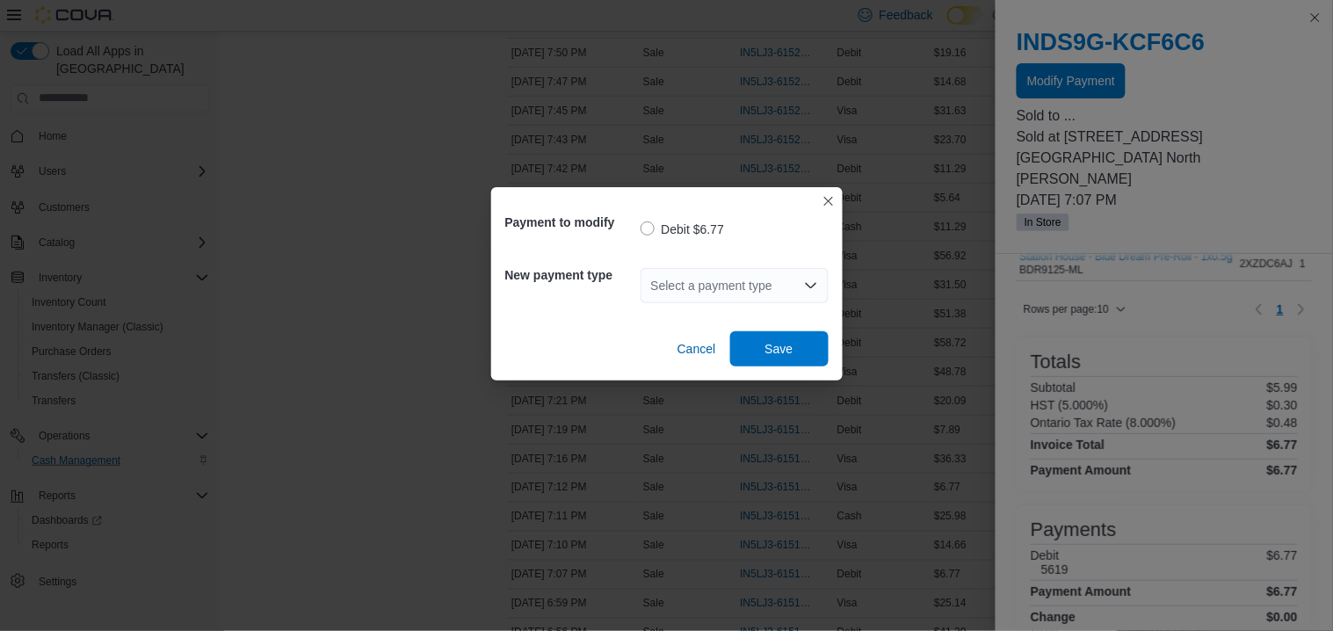
click at [675, 288] on div "Select a payment type" at bounding box center [735, 285] width 188 height 35
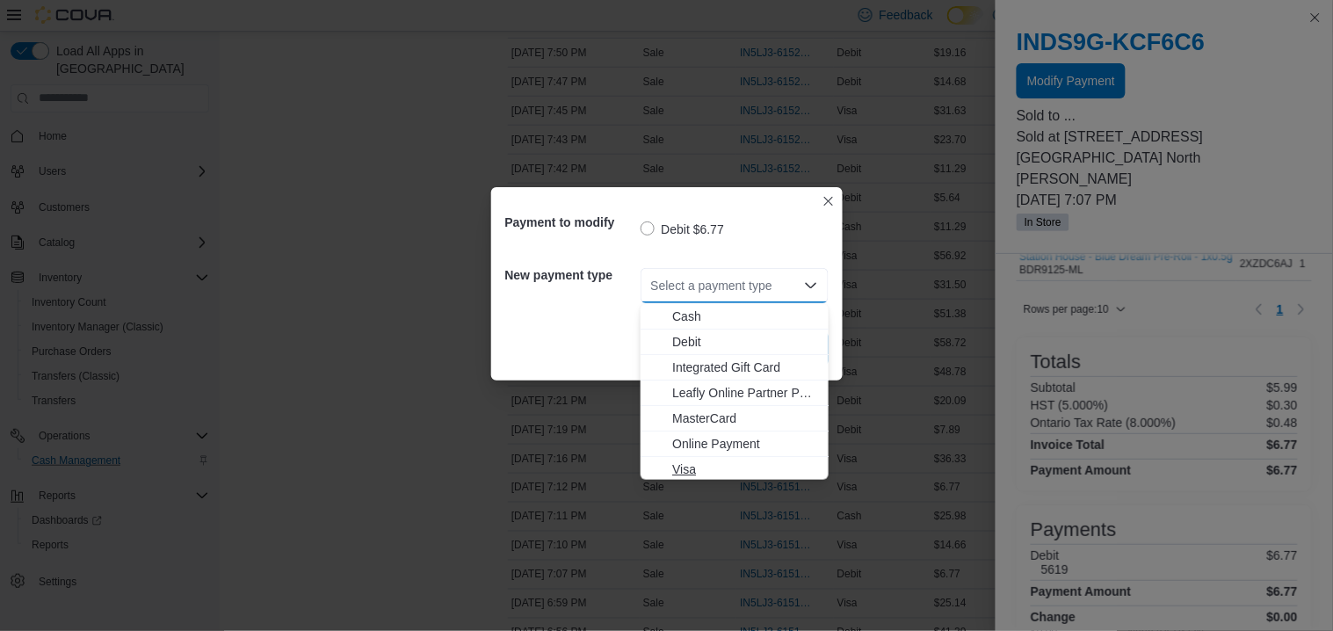
click at [684, 465] on span "Visa" at bounding box center [745, 469] width 146 height 18
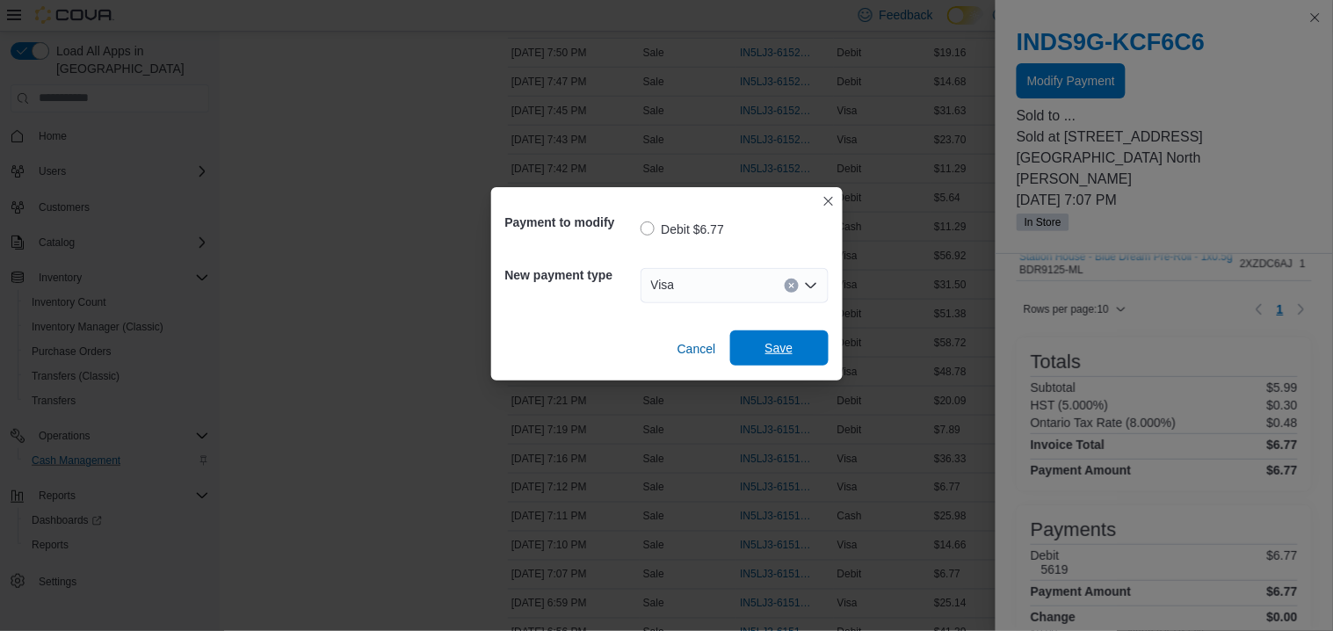
click at [782, 354] on span "Save" at bounding box center [779, 348] width 28 height 18
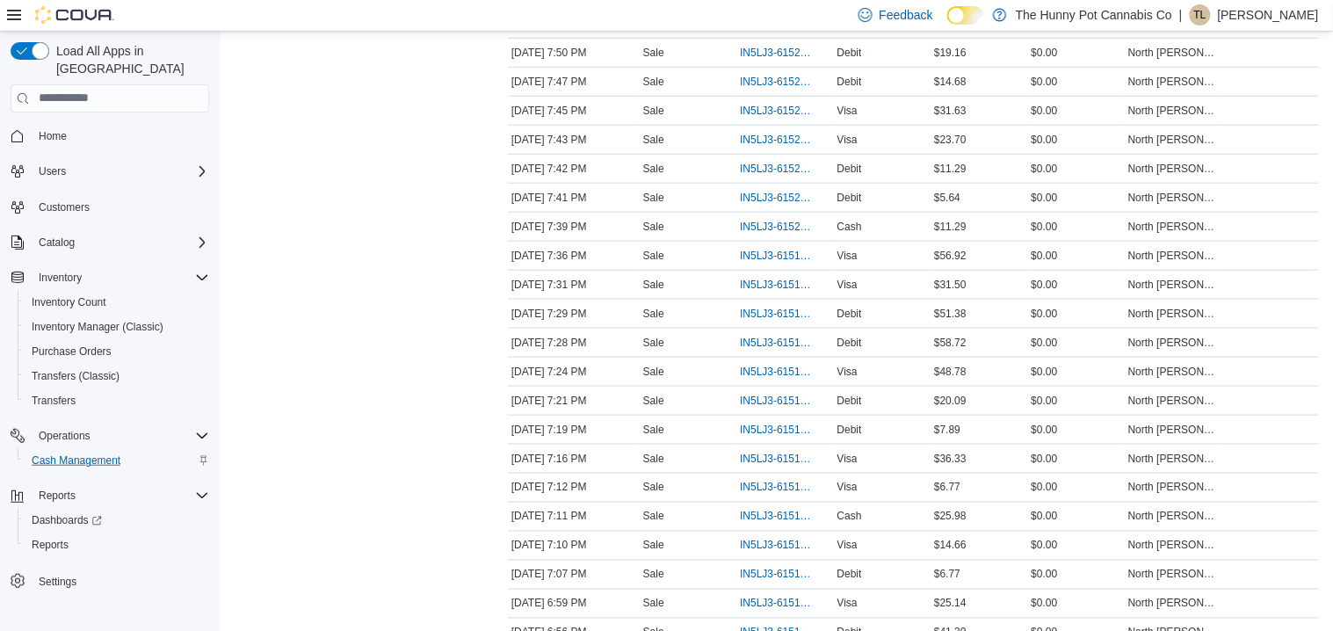
scroll to position [0, 0]
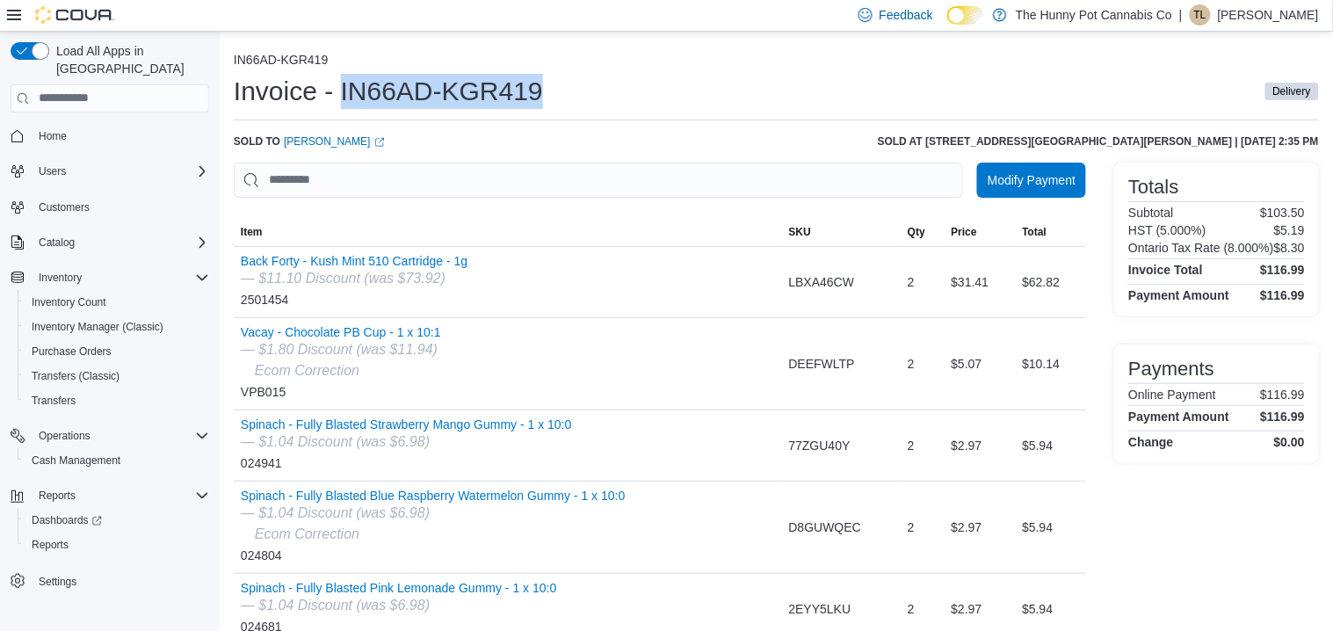
drag, startPoint x: 574, startPoint y: 93, endPoint x: 344, endPoint y: 103, distance: 230.5
click at [344, 103] on div "Invoice - IN66AD-KGR419 Delivery" at bounding box center [776, 91] width 1085 height 35
copy h1 "IN66AD-KGR419"
click at [310, 145] on link "Gabrielle Paine (opens in a new tab or window)" at bounding box center [334, 141] width 101 height 14
drag, startPoint x: 579, startPoint y: 91, endPoint x: 342, endPoint y: 90, distance: 237.3
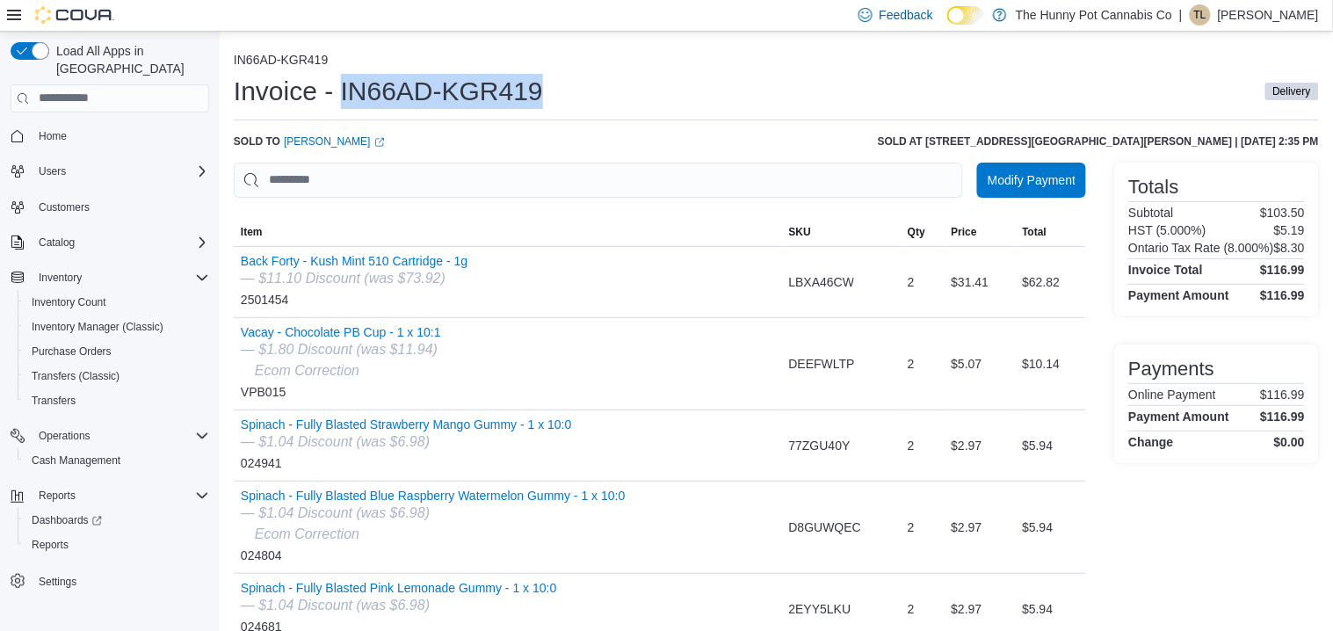
click at [342, 90] on div "Invoice - IN66AD-KGR419 Delivery" at bounding box center [776, 91] width 1085 height 35
copy h1 "IN66AD-KGR419"
click at [591, 243] on span "Item" at bounding box center [508, 232] width 548 height 28
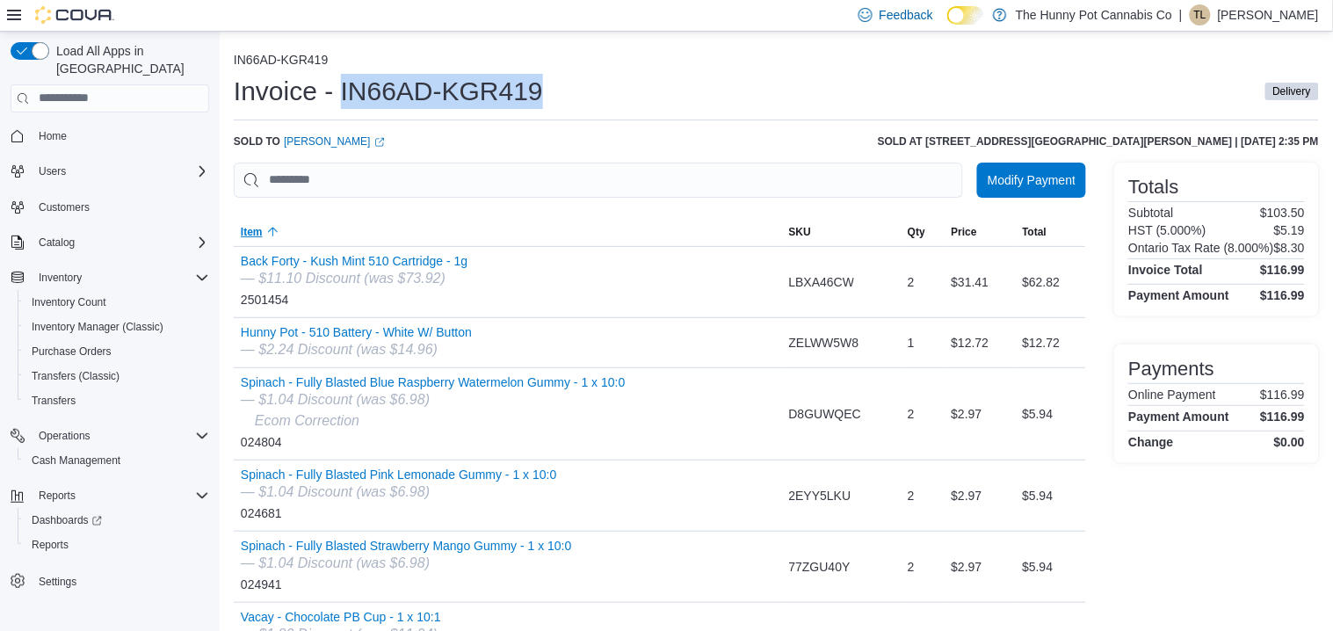
click at [591, 243] on span "Item" at bounding box center [508, 232] width 548 height 28
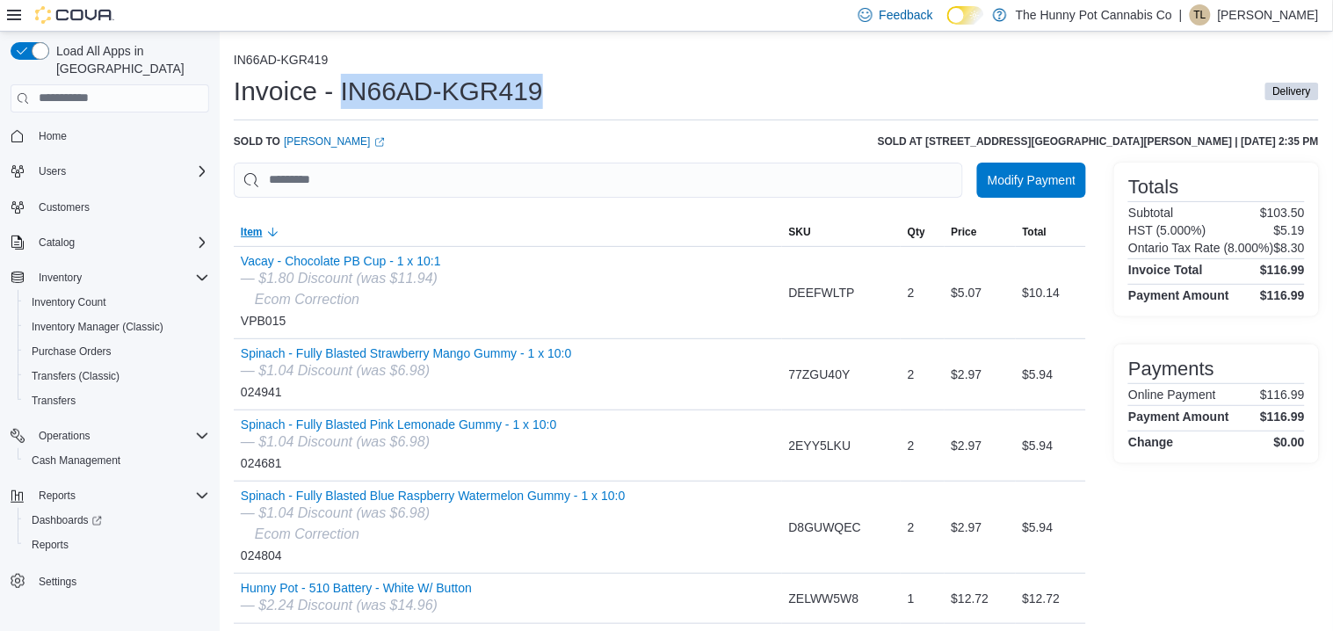
scroll to position [130, 0]
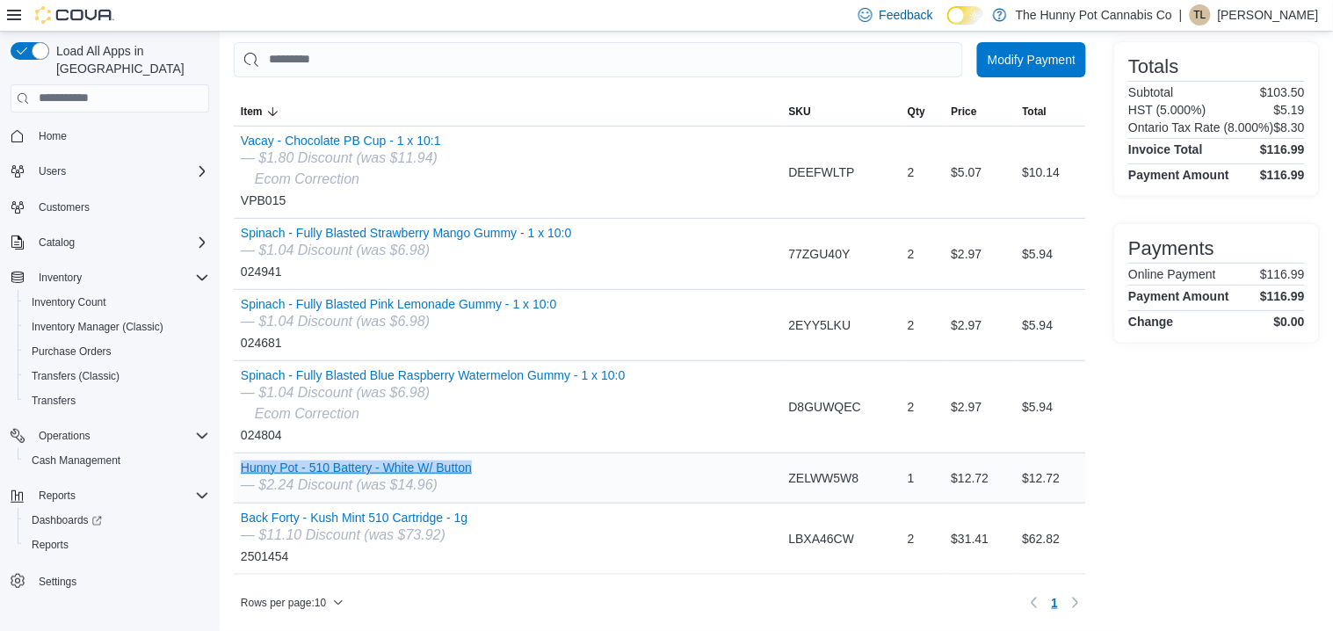
drag, startPoint x: 518, startPoint y: 465, endPoint x: 244, endPoint y: 466, distance: 273.3
click at [244, 466] on div "Hunny Pot - 510 Battery - White W/ Button — $2.24 Discount (was $14.96)" at bounding box center [508, 477] width 548 height 49
copy button "Hunny Pot - 510 Battery - White W/ Button"
click at [438, 464] on button "Hunny Pot - 510 Battery - White W/ Button" at bounding box center [356, 467] width 231 height 14
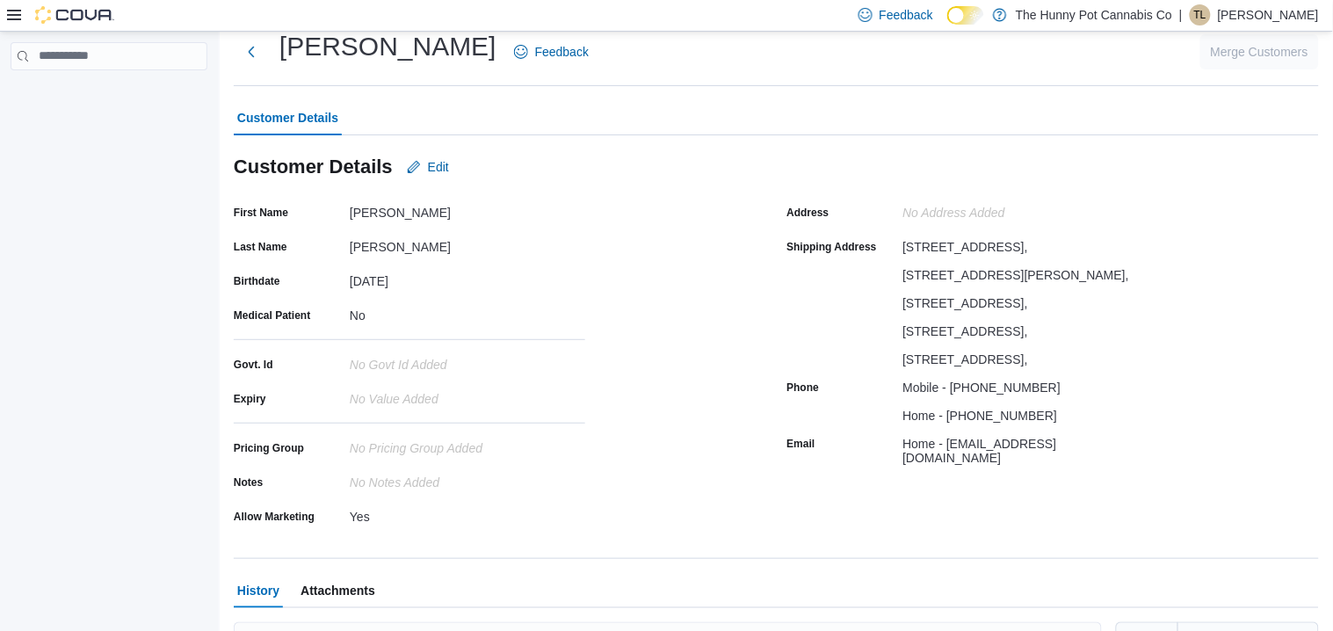
scroll to position [47, 0]
drag, startPoint x: 1128, startPoint y: 512, endPoint x: 948, endPoint y: 511, distance: 180.2
click at [948, 467] on div "Home - gabriellapaine@hotmail.com" at bounding box center [1021, 448] width 236 height 35
copy div "gabriellapaine@hotmail.com"
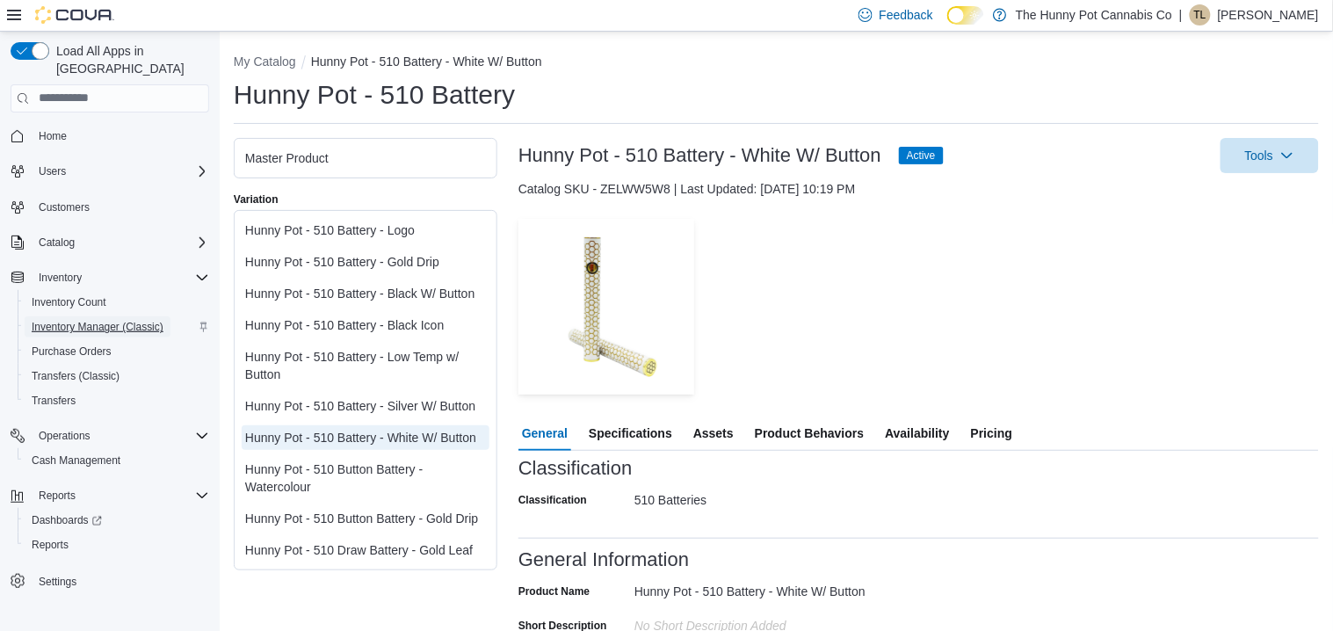
click at [74, 320] on span "Inventory Manager (Classic)" at bounding box center [98, 327] width 132 height 14
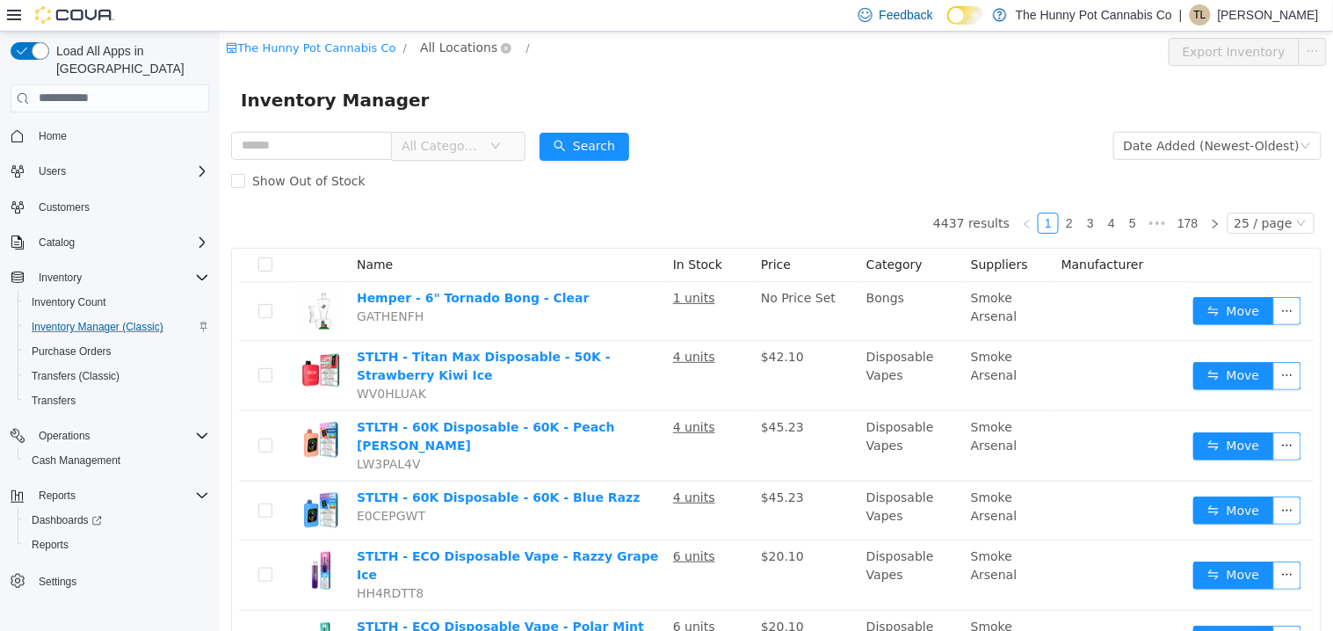
click at [442, 46] on span "All Locations" at bounding box center [457, 46] width 77 height 19
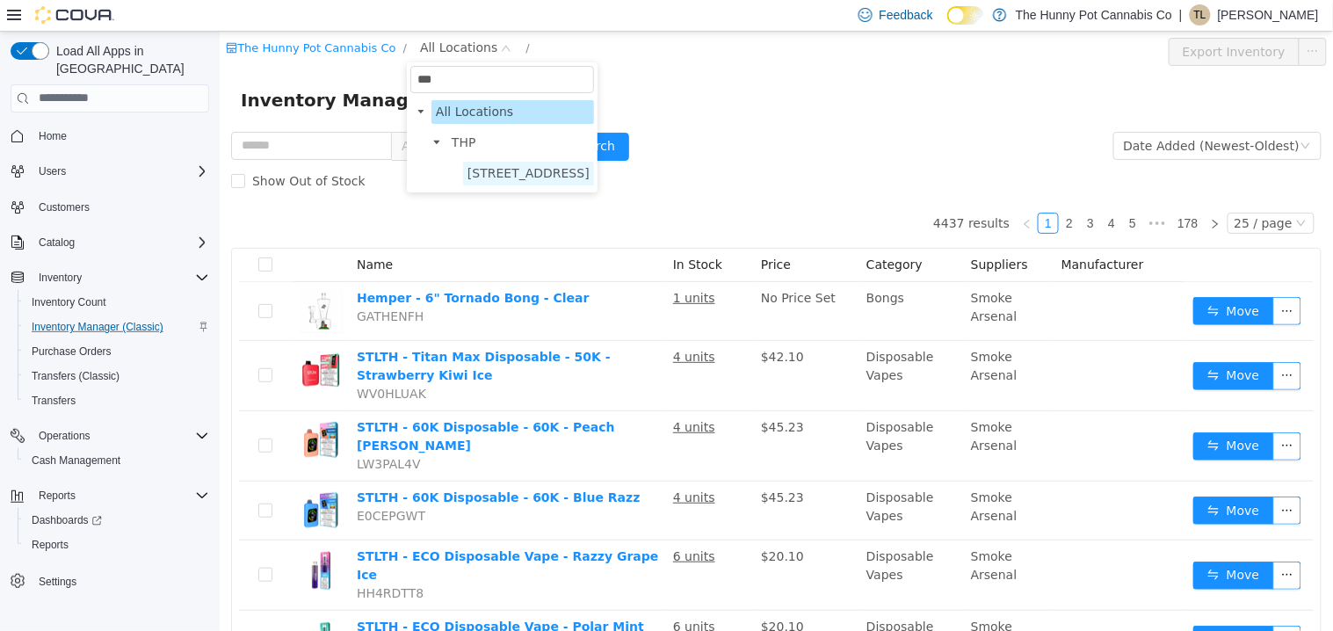
type input "***"
click at [496, 170] on span "198 Queen St" at bounding box center [528, 172] width 122 height 14
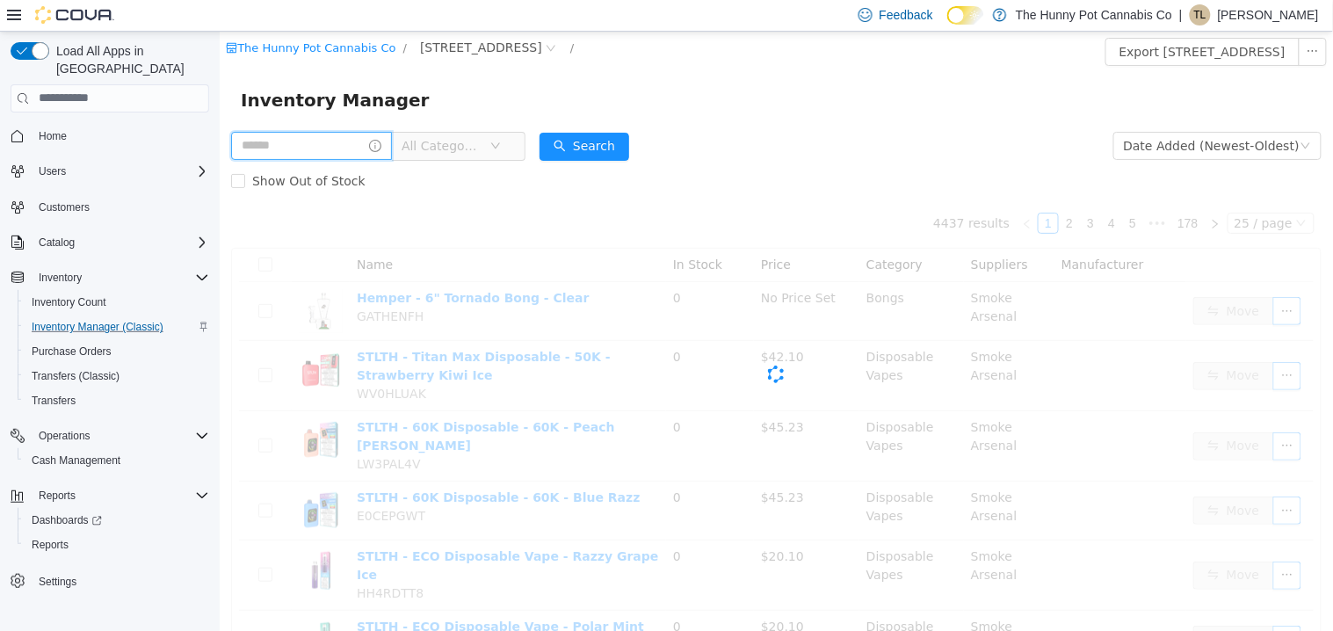
click at [327, 146] on input "text" at bounding box center [310, 145] width 161 height 28
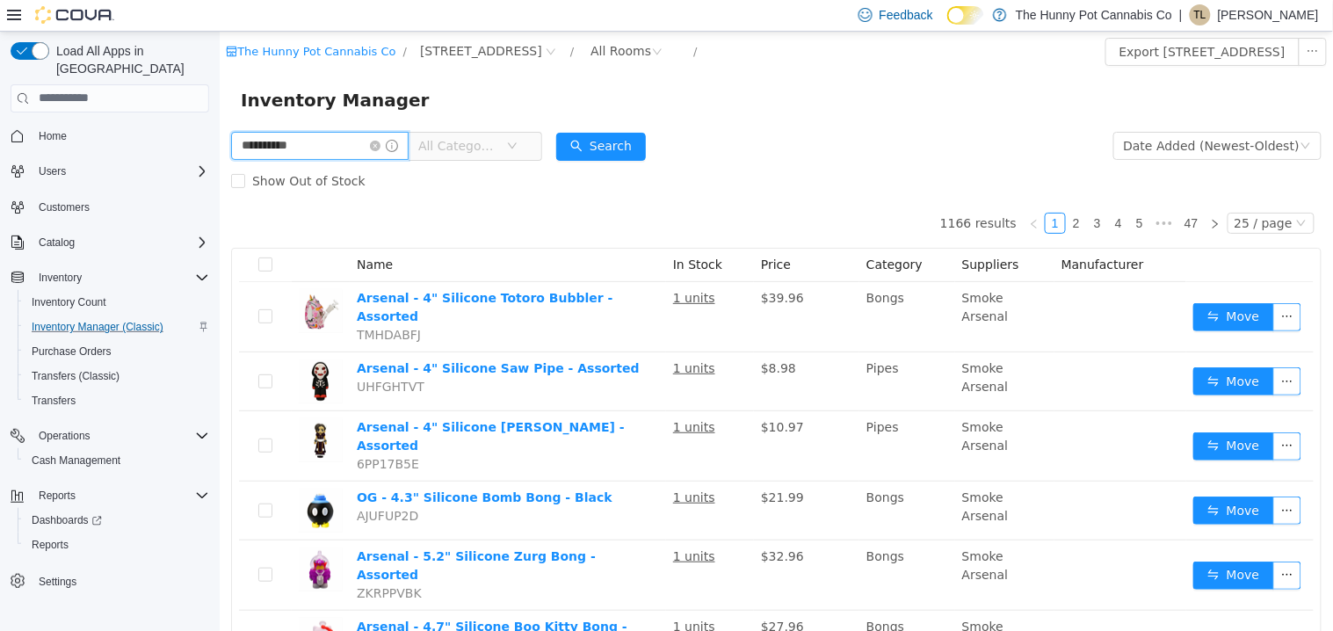
type input "**********"
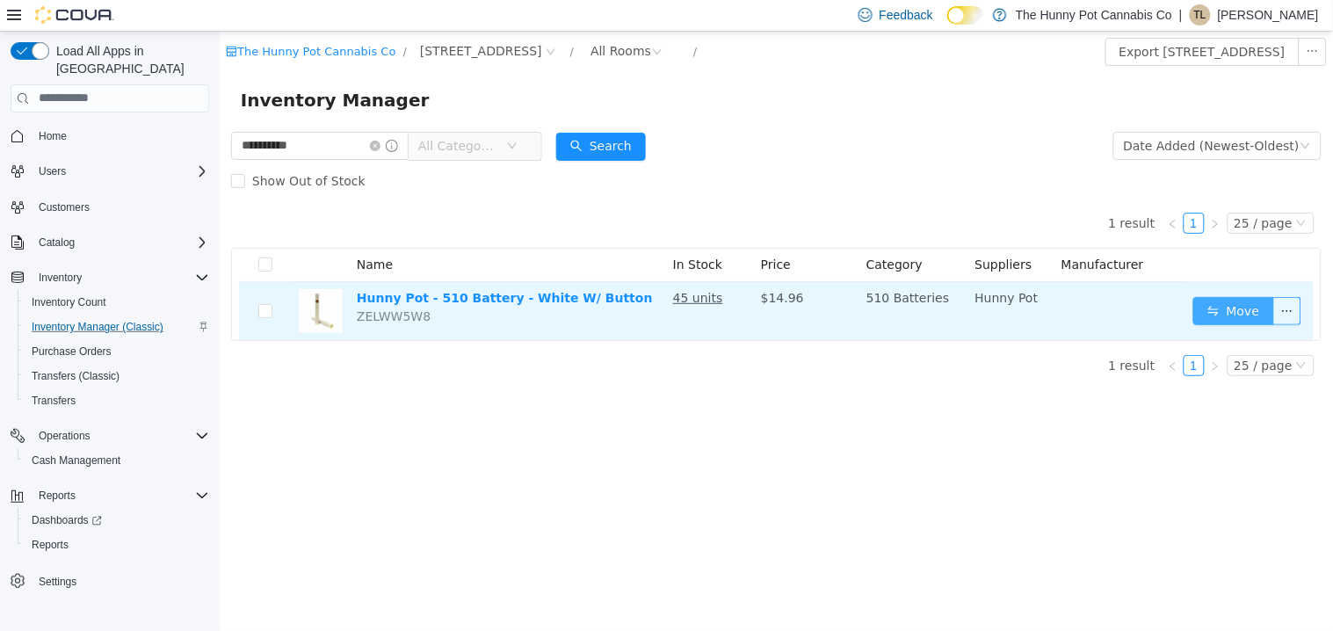
click at [1213, 302] on button "Move" at bounding box center [1233, 310] width 81 height 28
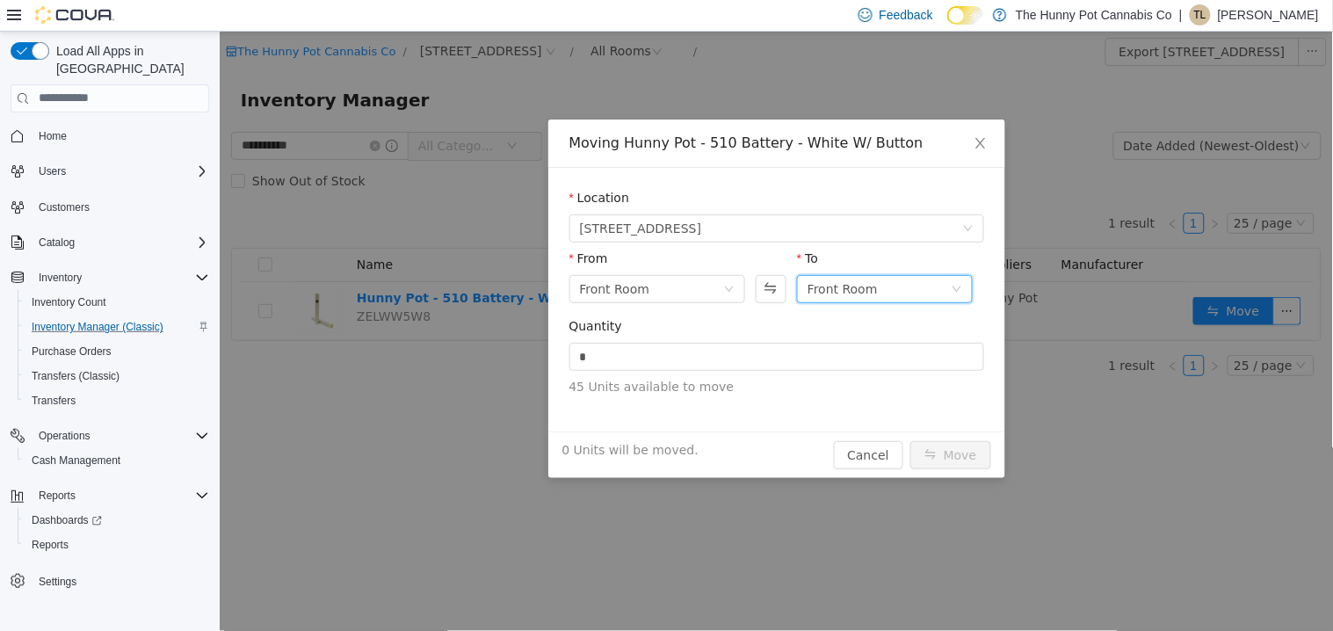
click at [840, 291] on div "Front Room" at bounding box center [842, 288] width 70 height 26
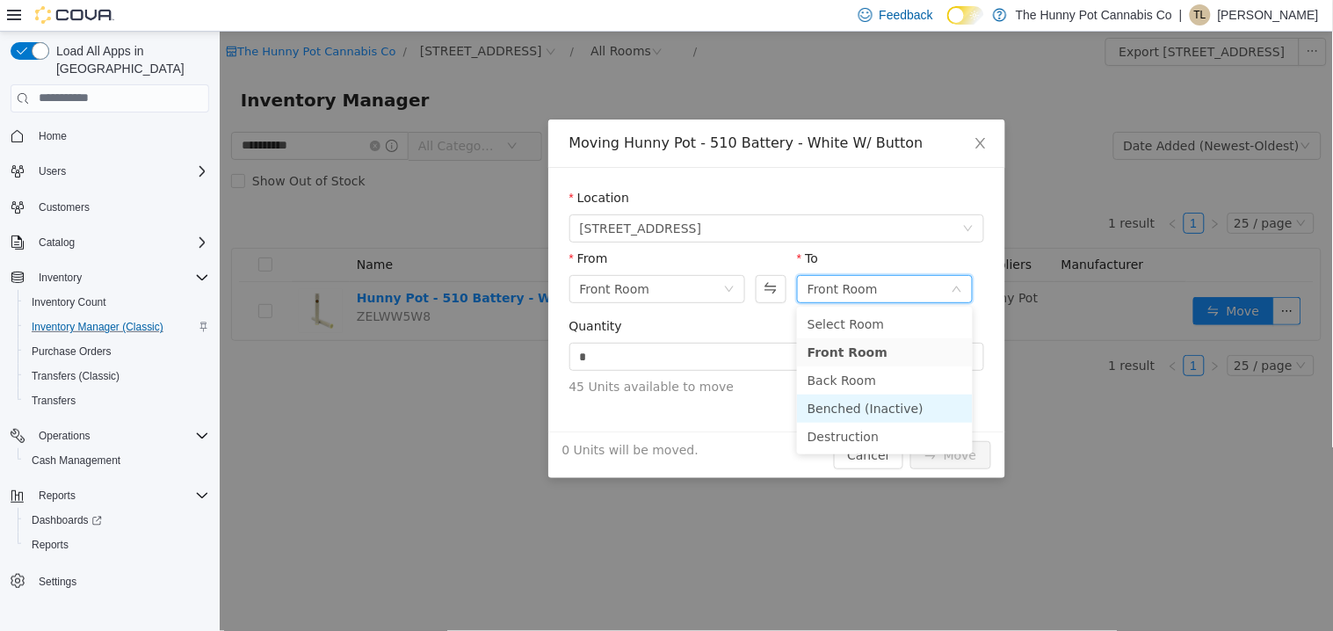
click at [840, 409] on li "Benched (Inactive)" at bounding box center [884, 408] width 176 height 28
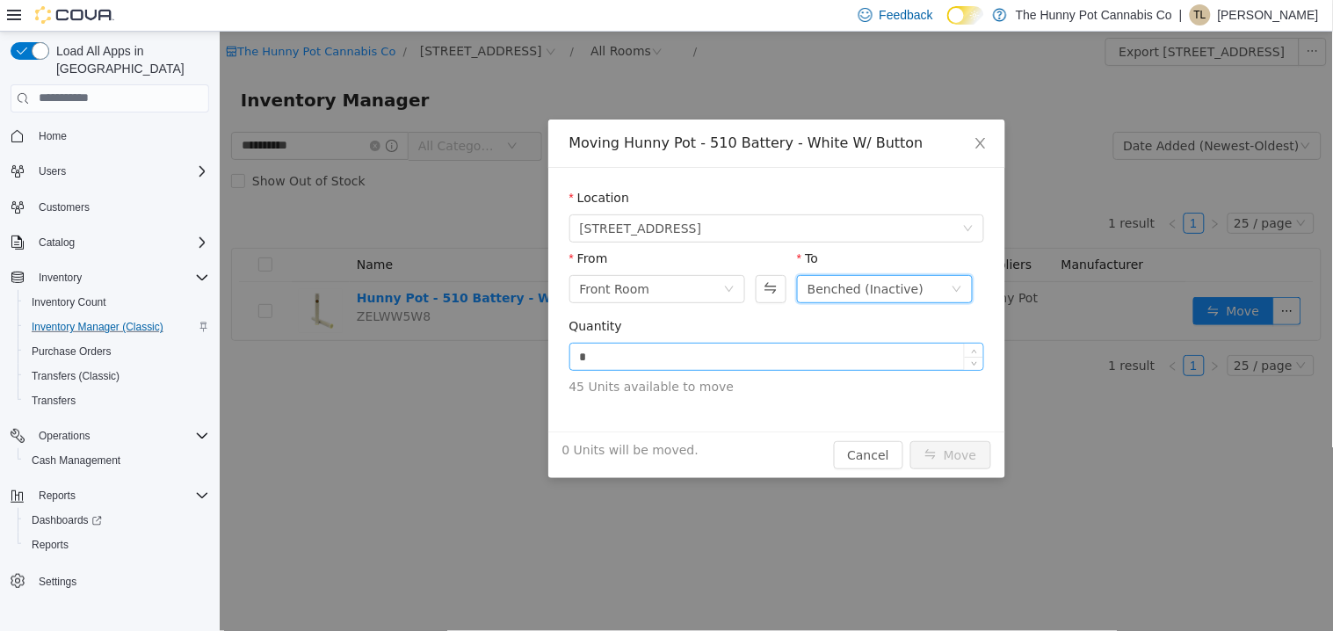
click at [714, 354] on input "*" at bounding box center [775, 356] width 413 height 26
type input "*"
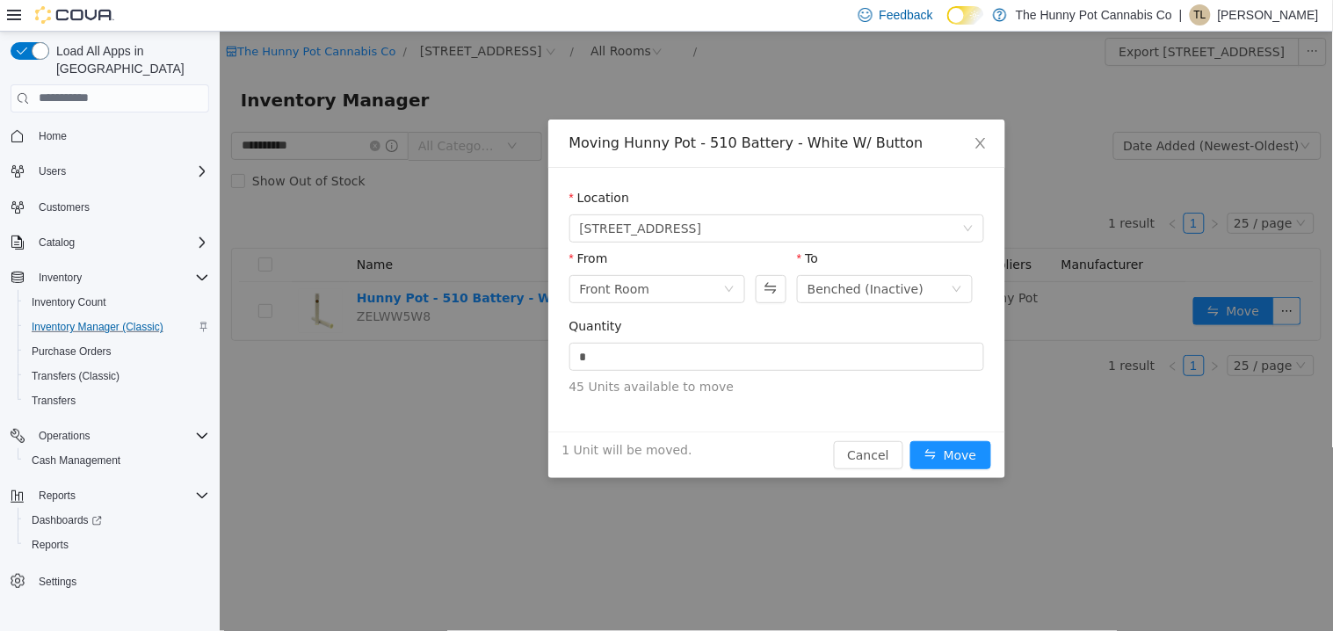
click at [755, 408] on div "Quantity * 45 Units available to move" at bounding box center [776, 362] width 415 height 93
click at [954, 454] on button "Move" at bounding box center [950, 454] width 81 height 28
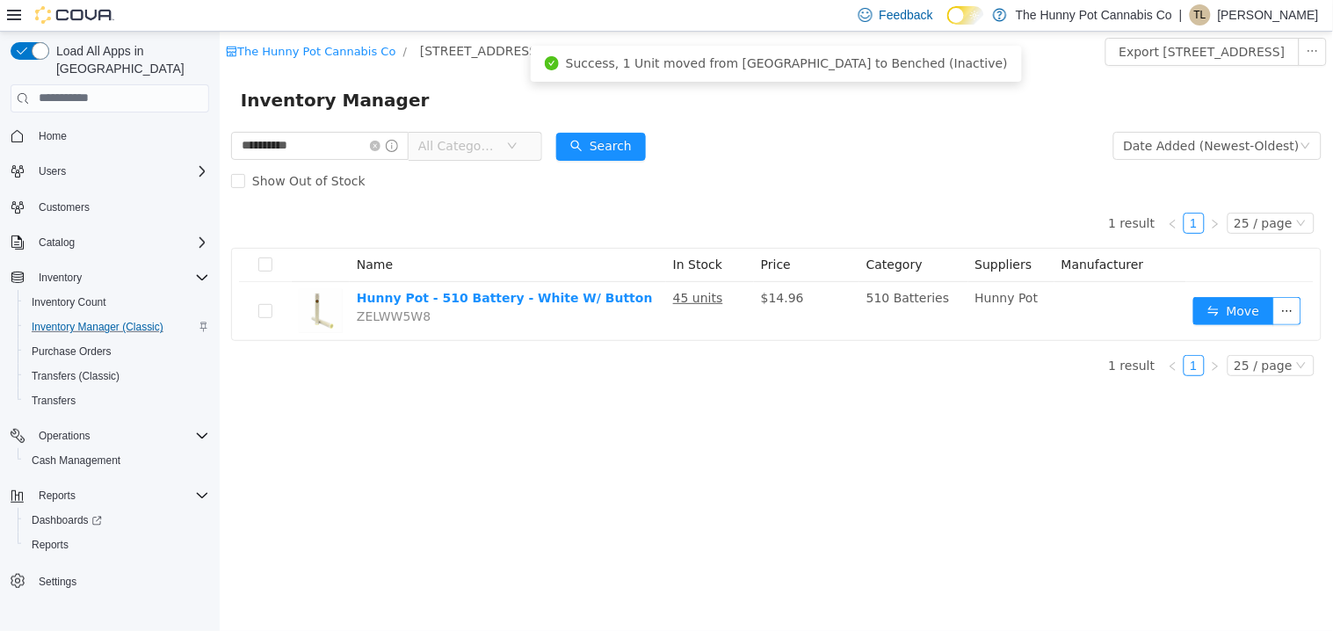
click at [603, 378] on div "1 result 1 25 / page Name In Stock Price Category Suppliers Manufacturer Hunny …" at bounding box center [775, 294] width 1091 height 192
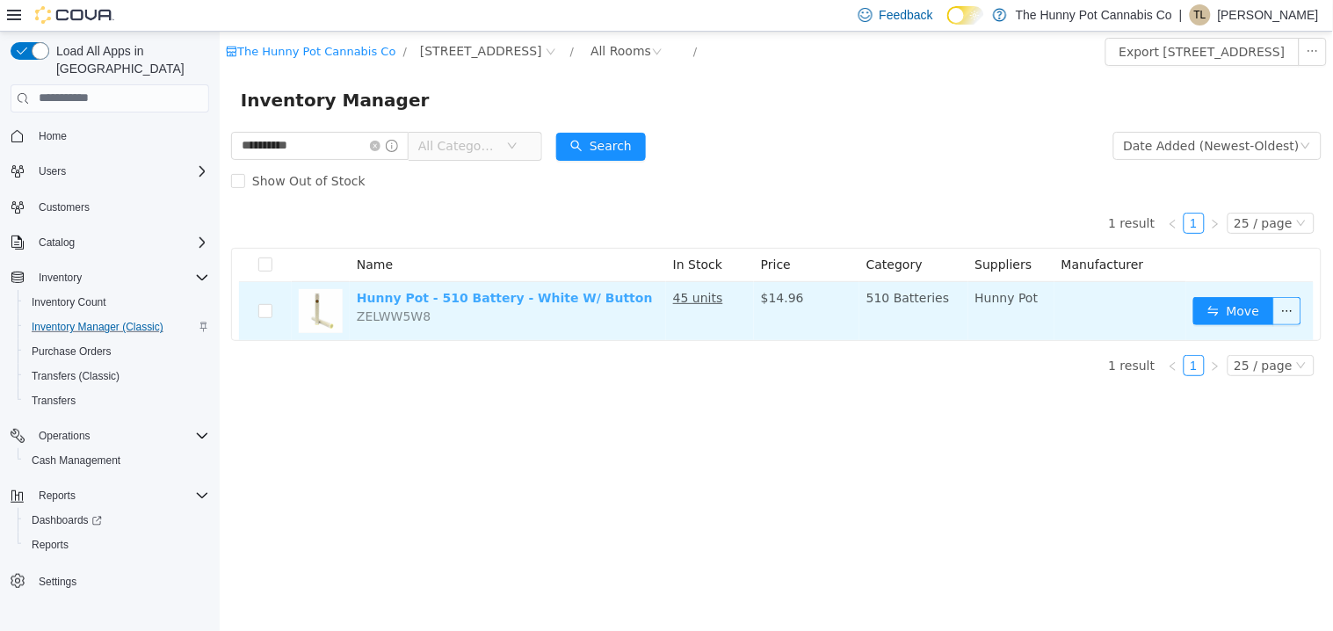
click at [561, 293] on link "Hunny Pot - 510 Battery - White W/ Button" at bounding box center [504, 297] width 296 height 14
click at [537, 296] on link "Hunny Pot - 510 Battery - White W/ Button" at bounding box center [504, 297] width 296 height 14
click at [499, 296] on link "Hunny Pot - 510 Battery - White W/ Button" at bounding box center [504, 297] width 296 height 14
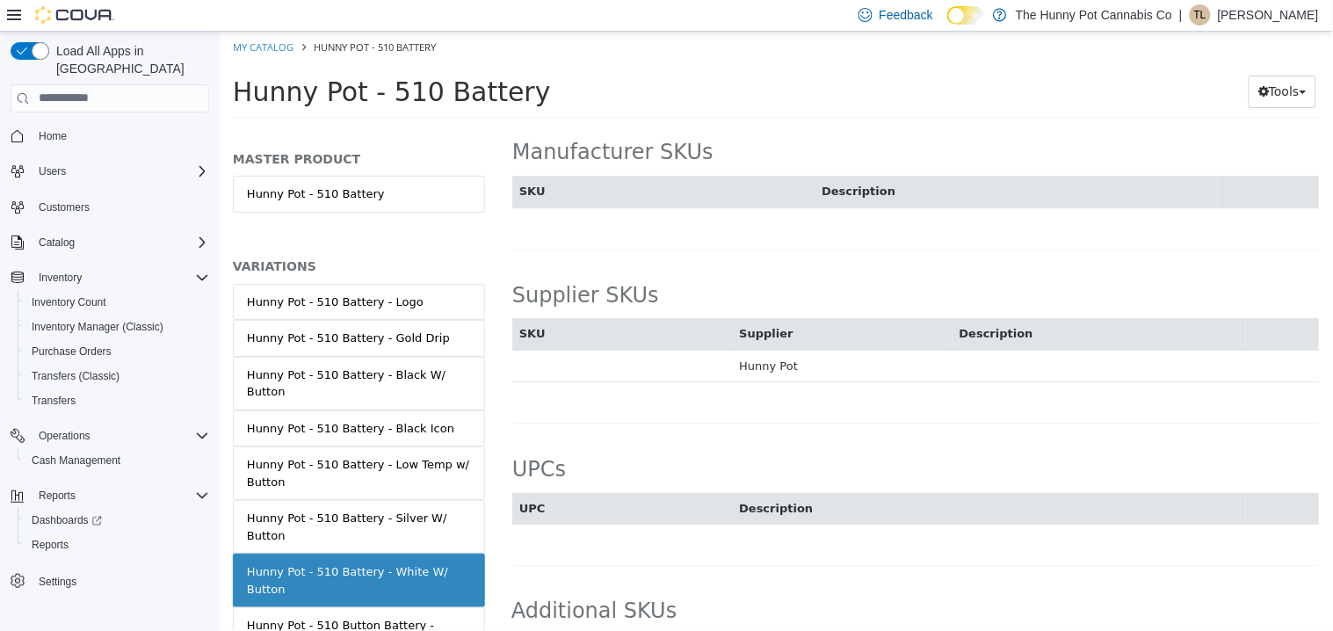
scroll to position [1371, 0]
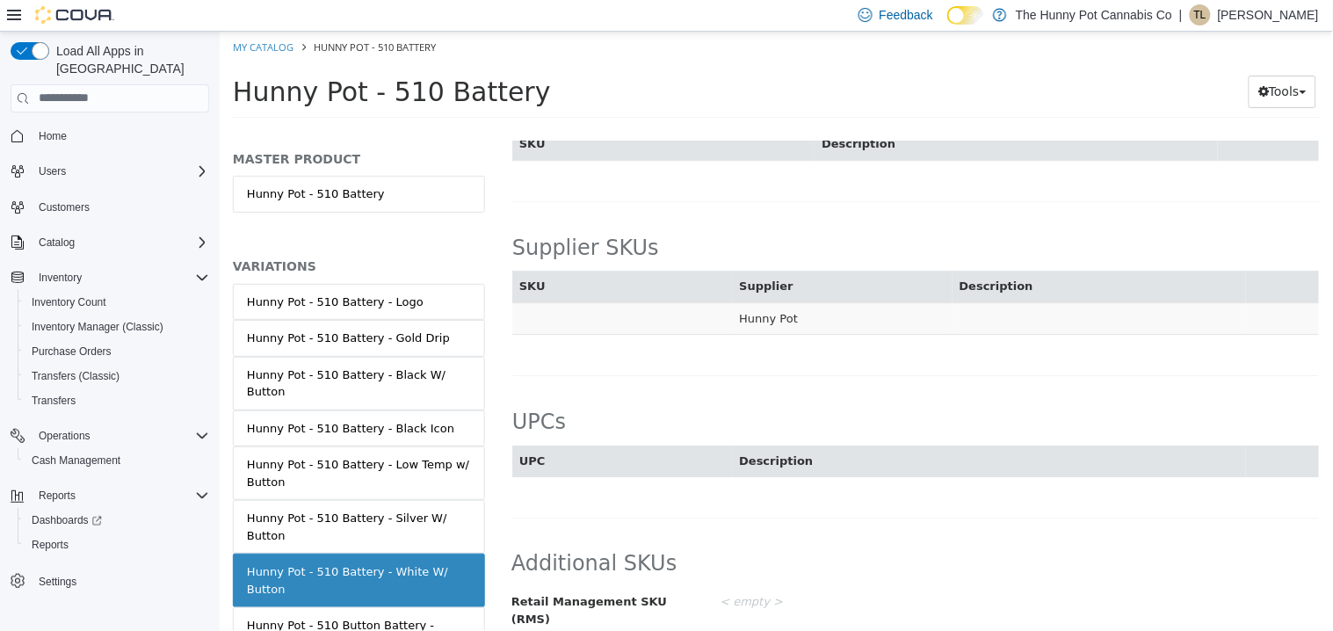
drag, startPoint x: 679, startPoint y: 326, endPoint x: 605, endPoint y: 327, distance: 74.7
click at [605, 327] on td at bounding box center [621, 317] width 220 height 33
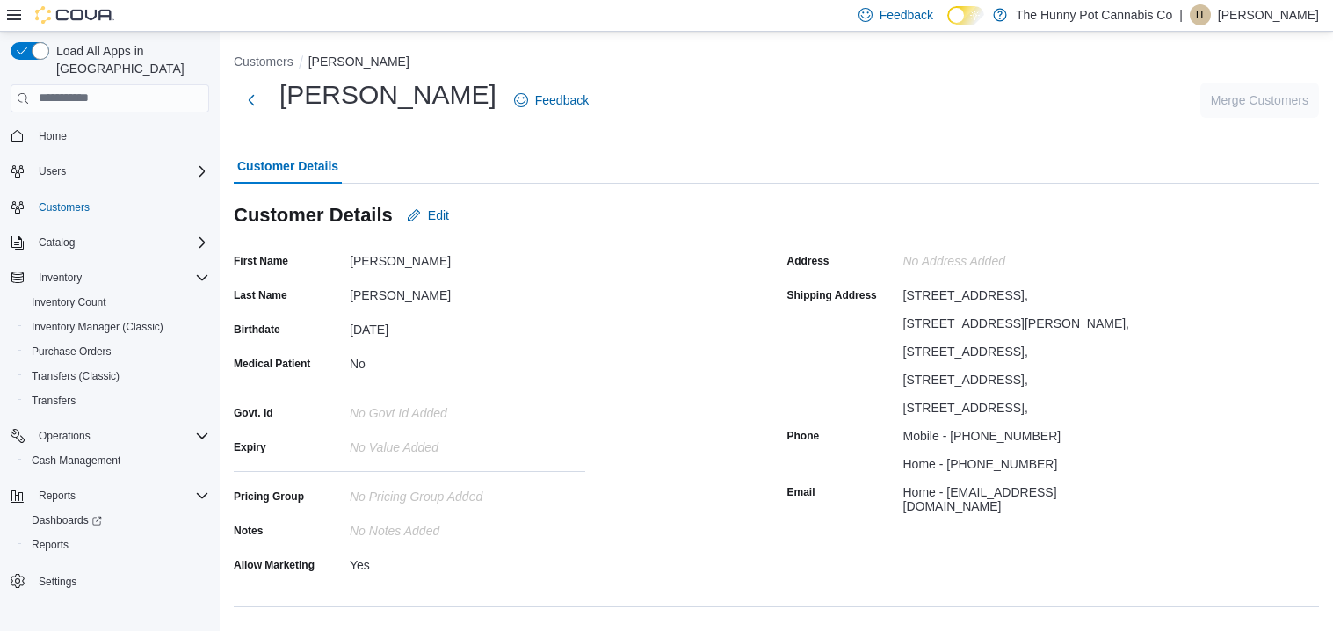
scroll to position [47, 0]
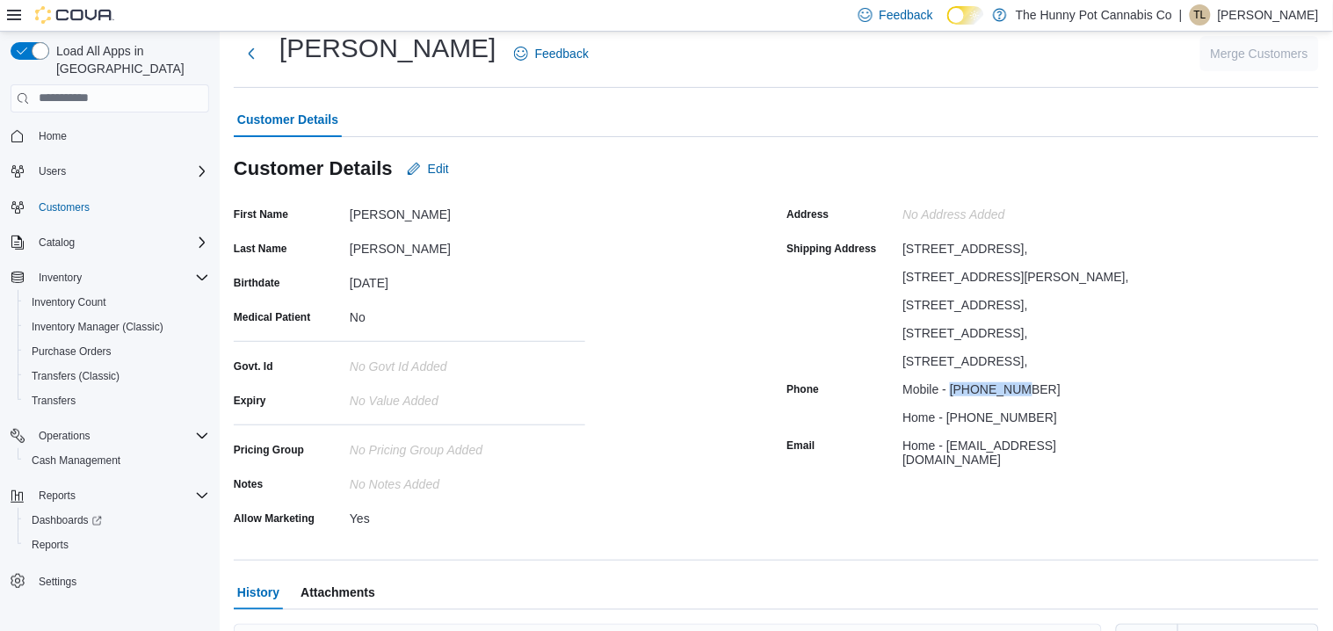
drag, startPoint x: 1026, startPoint y: 456, endPoint x: 953, endPoint y: 459, distance: 73.0
click at [953, 396] on div "Mobile - [PHONE_NUMBER]" at bounding box center [1021, 385] width 236 height 21
copy div "4372211638"
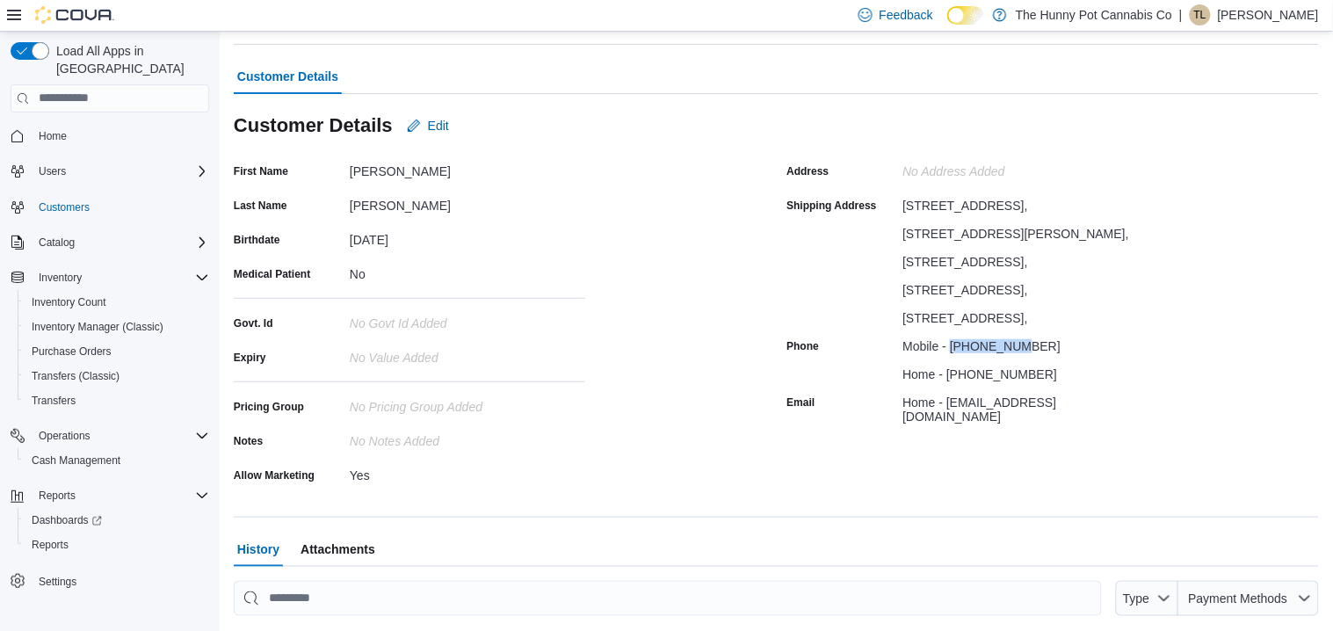
scroll to position [0, 0]
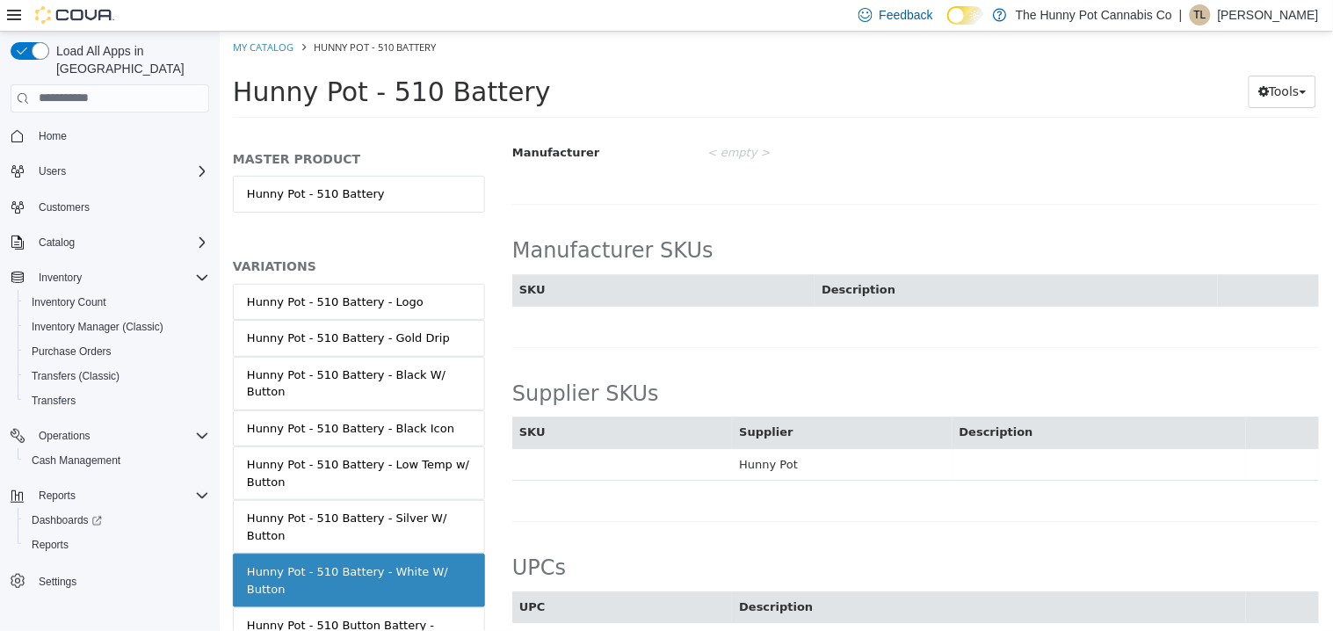
scroll to position [1228, 0]
click at [651, 460] on td at bounding box center [621, 461] width 220 height 33
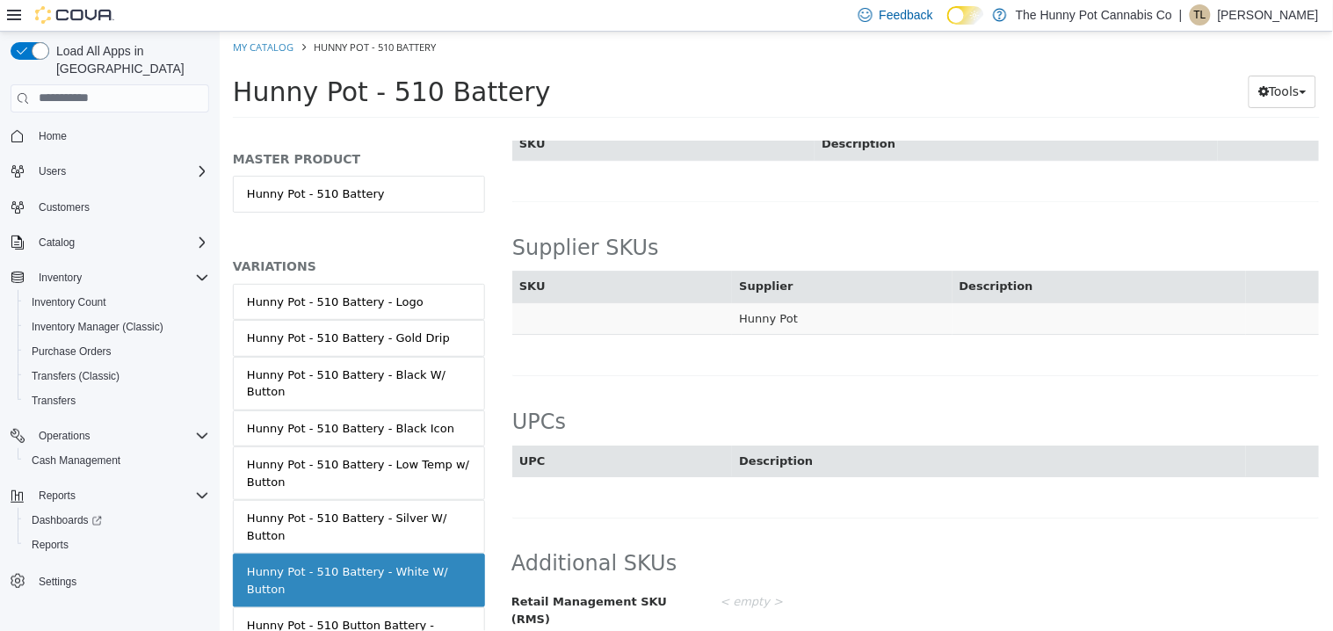
scroll to position [0, 0]
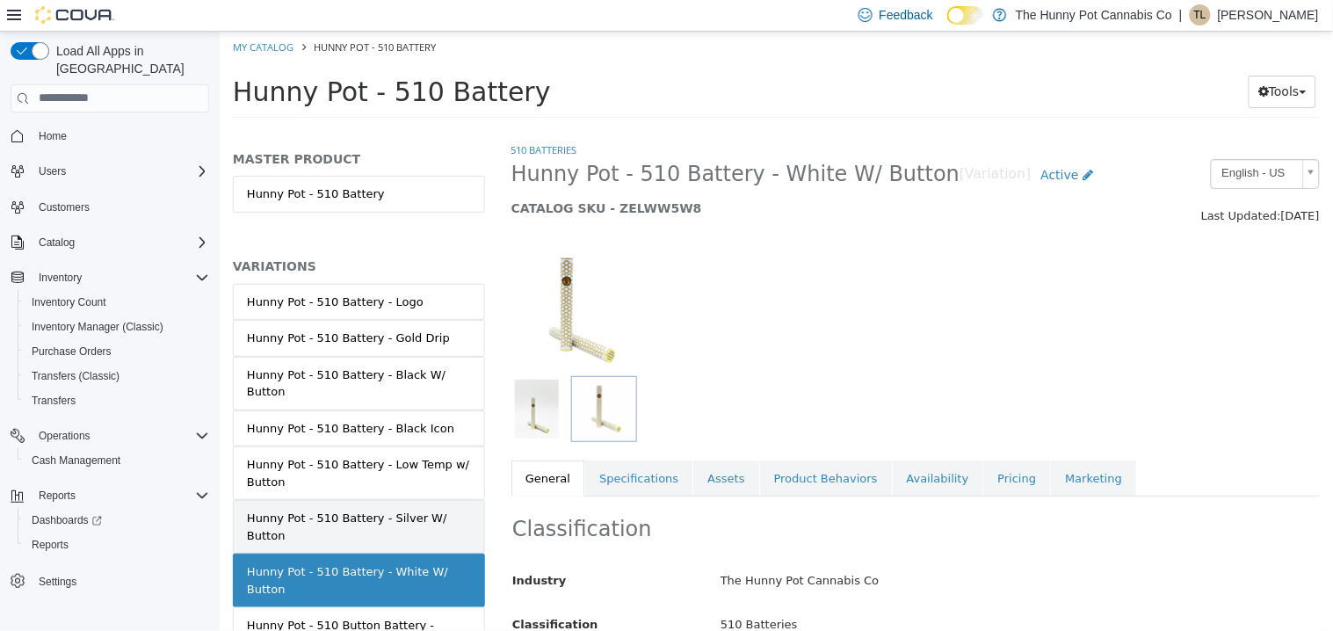
click at [395, 515] on link "Hunny Pot - 510 Battery - Silver W/ Button" at bounding box center [358, 526] width 252 height 54
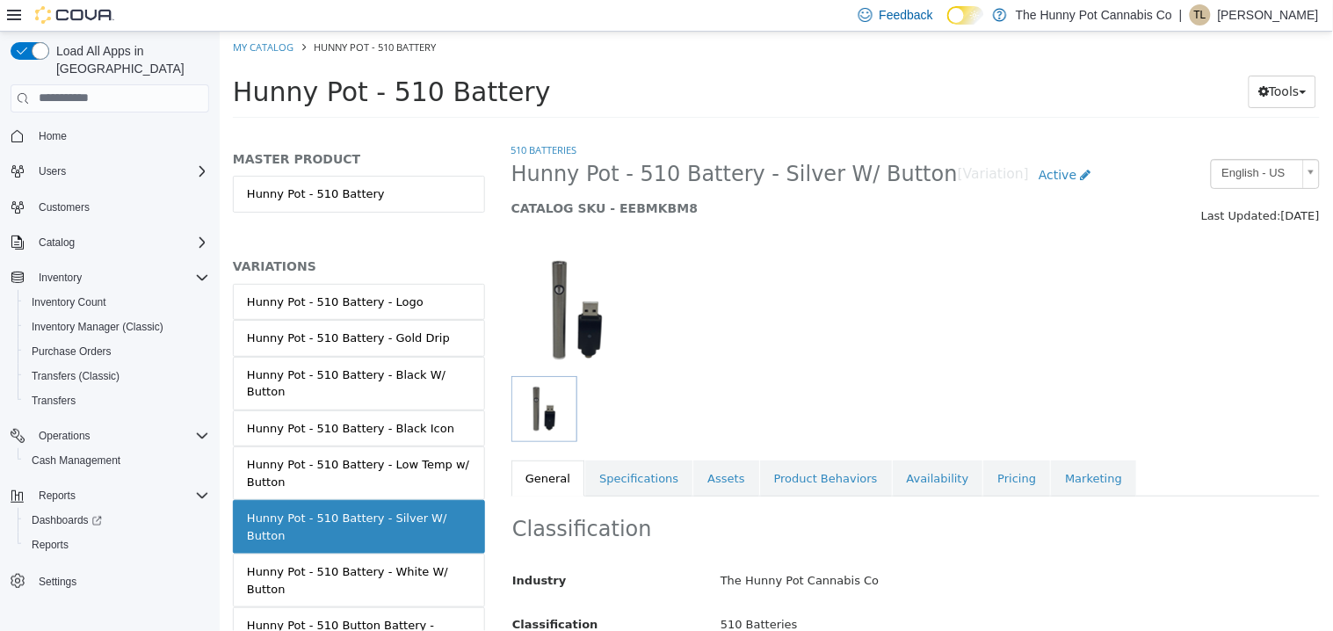
click at [373, 197] on link "Hunny Pot - 510 Battery" at bounding box center [358, 193] width 252 height 37
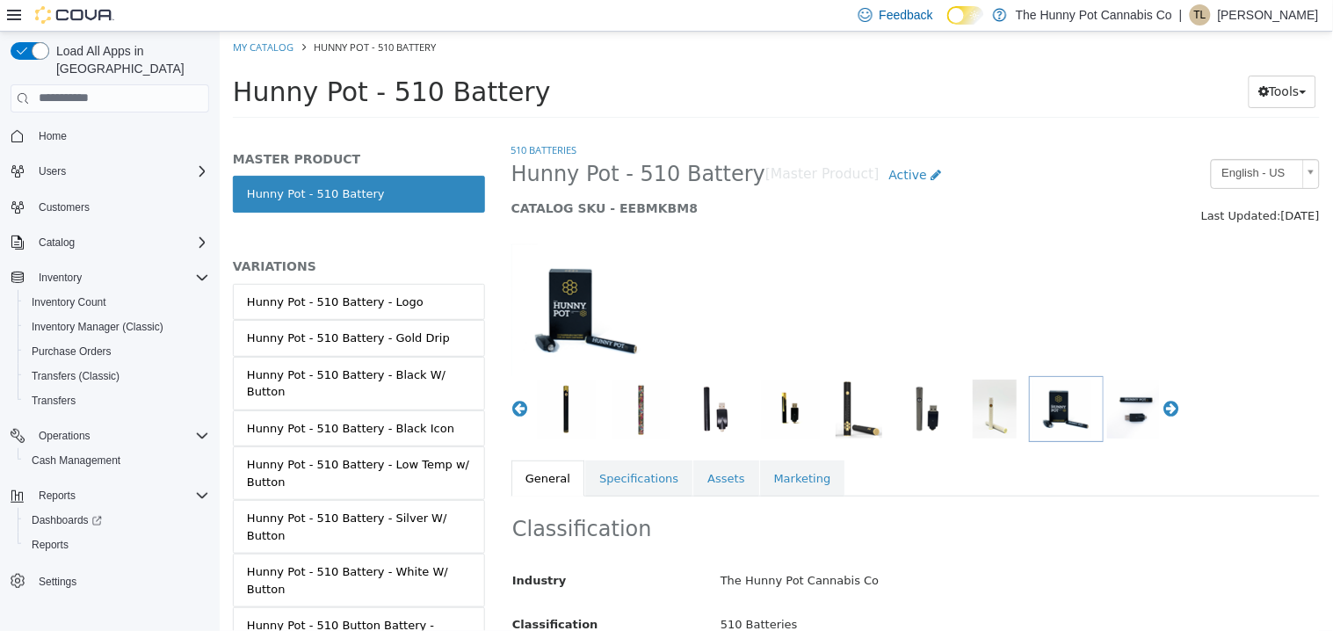
scroll to position [1070, 0]
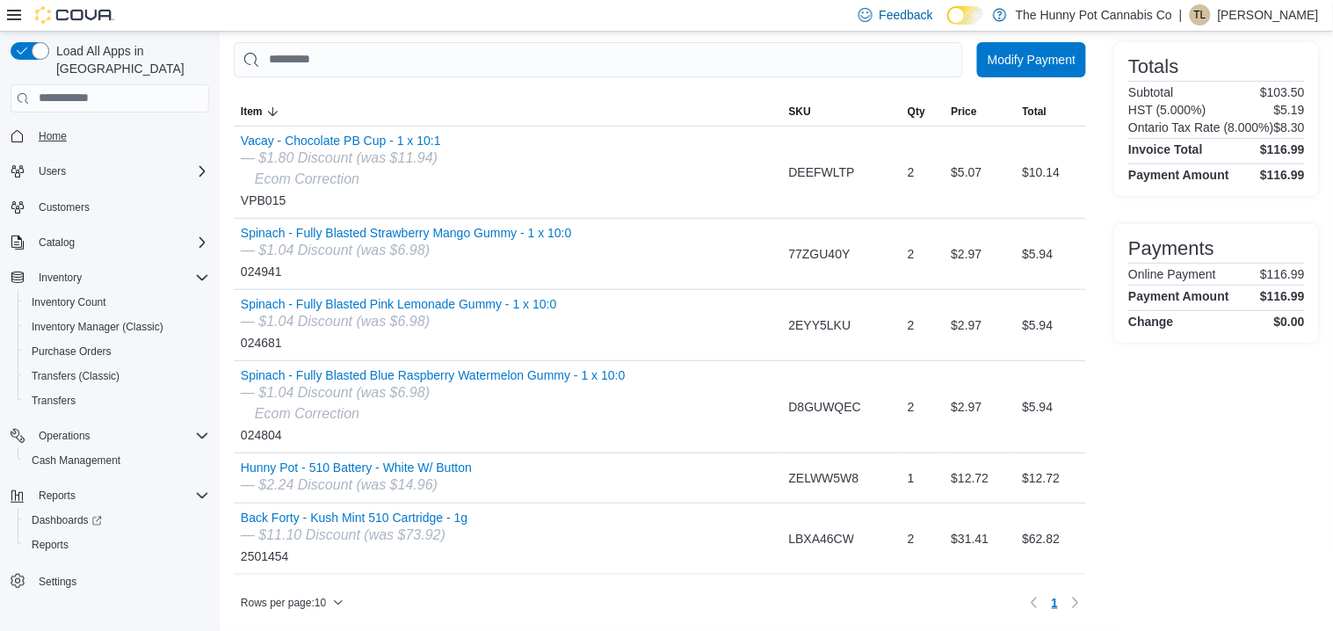
scroll to position [130, 0]
click at [61, 129] on span "Home" at bounding box center [53, 136] width 28 height 14
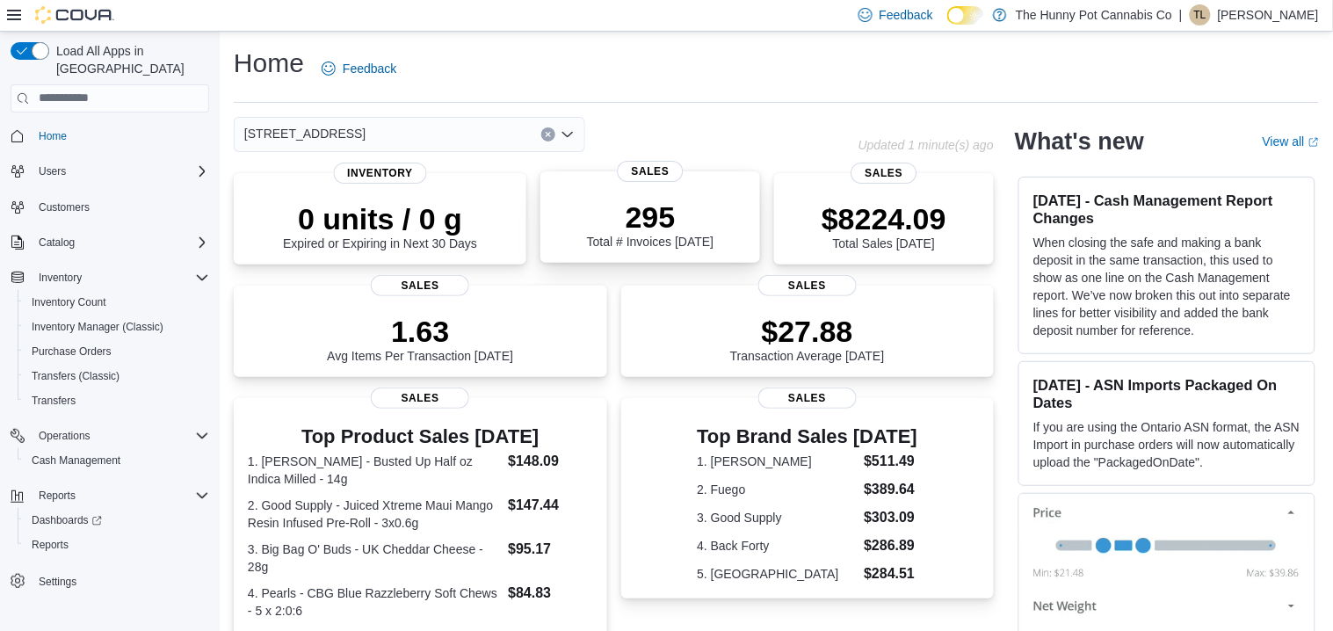
click at [693, 192] on div "295 Total # Invoices Today" at bounding box center [651, 220] width 192 height 56
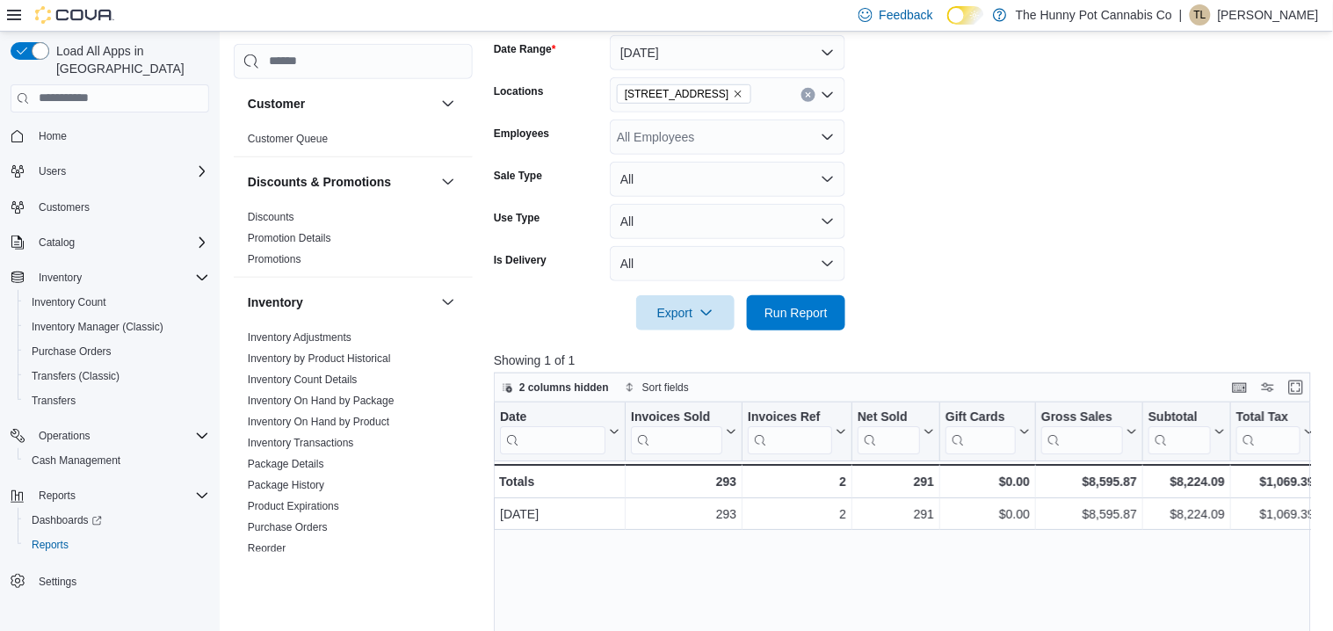
scroll to position [271, 0]
